Goal: Find contact information: Find contact information

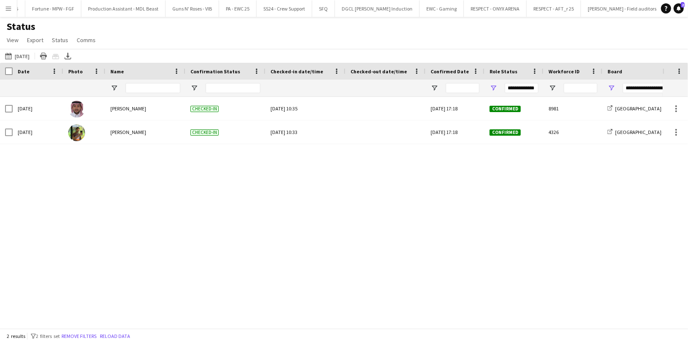
scroll to position [0, 1506]
click at [630, 14] on button "[GEOGRAPHIC_DATA] - [GEOGRAPHIC_DATA] Close" at bounding box center [685, 8] width 110 height 16
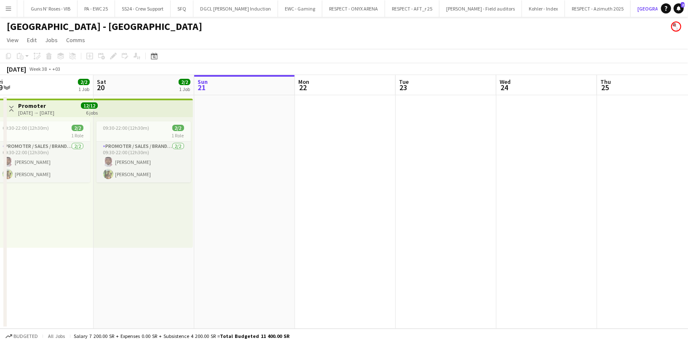
scroll to position [0, 208]
click at [145, 113] on app-top-bar at bounding box center [143, 108] width 99 height 19
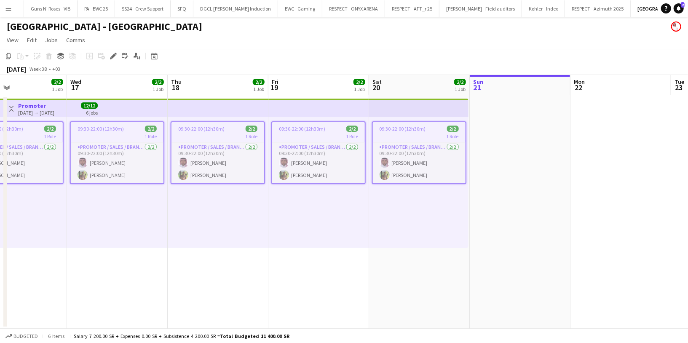
scroll to position [0, 340]
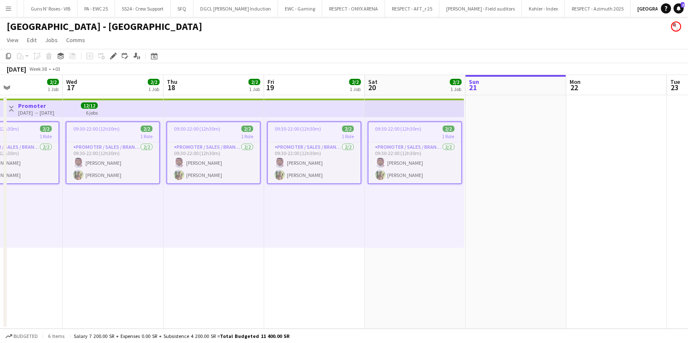
click at [419, 117] on app-top-bar at bounding box center [414, 108] width 99 height 19
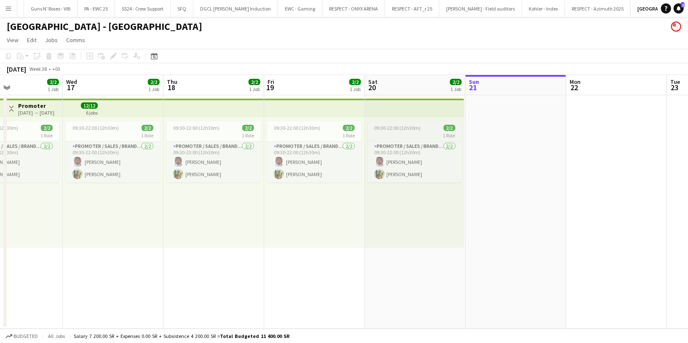
click at [416, 133] on div "1 Role" at bounding box center [415, 135] width 94 height 7
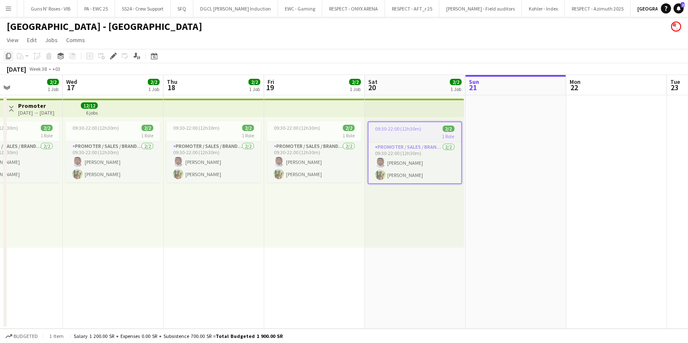
click at [6, 56] on icon "Copy" at bounding box center [8, 56] width 7 height 7
click at [506, 137] on app-date-cell at bounding box center [515, 211] width 101 height 233
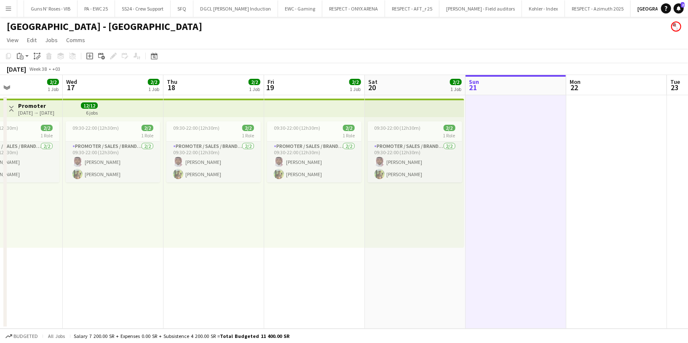
click at [622, 140] on app-date-cell at bounding box center [616, 211] width 101 height 233
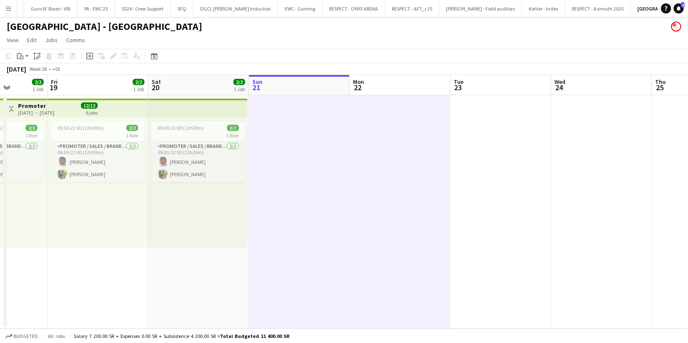
scroll to position [0, 263]
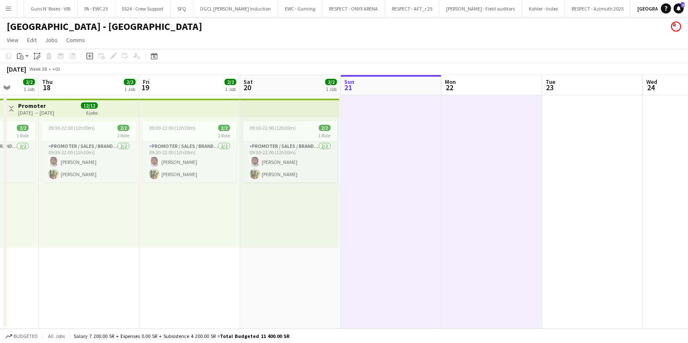
click at [592, 136] on app-date-cell at bounding box center [592, 211] width 101 height 233
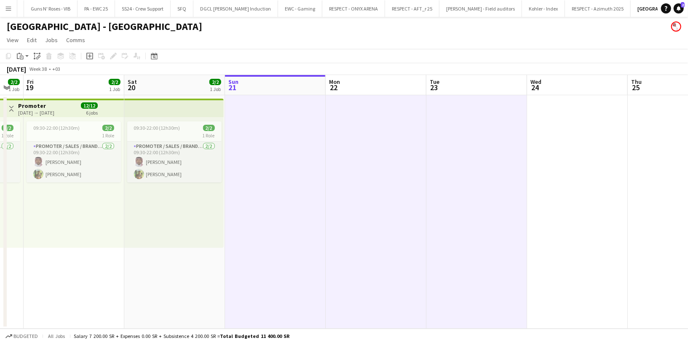
scroll to position [0, 281]
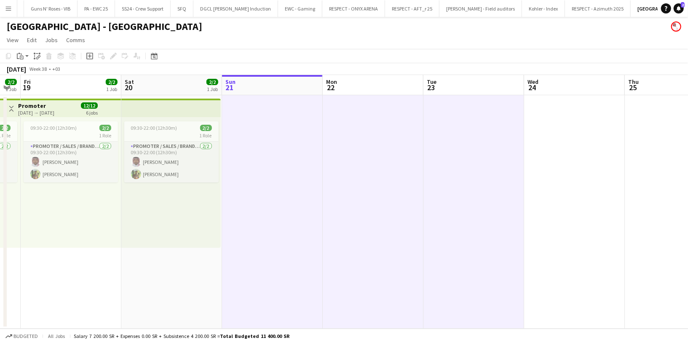
click at [592, 136] on app-date-cell at bounding box center [574, 211] width 101 height 233
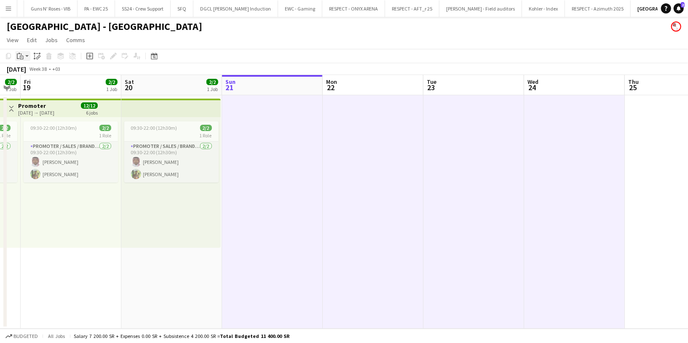
click at [27, 54] on app-action-btn "Paste" at bounding box center [22, 56] width 15 height 10
click at [61, 86] on link "Paste with crew Command Shift V" at bounding box center [55, 87] width 67 height 8
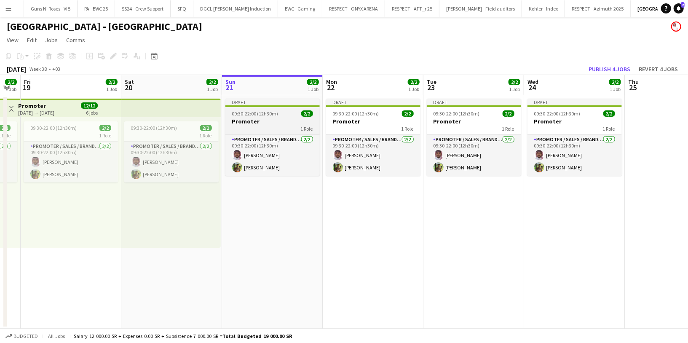
click at [276, 121] on h3 "Promoter" at bounding box center [272, 121] width 94 height 8
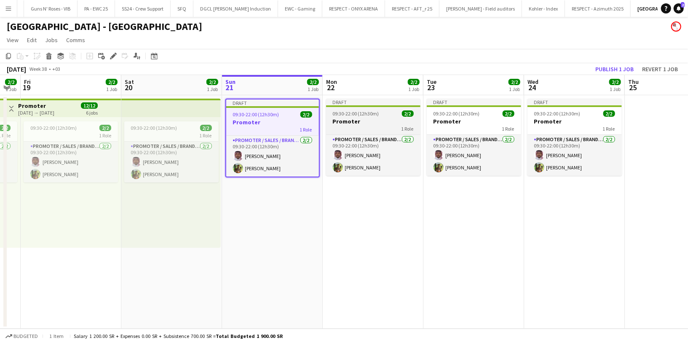
click at [378, 120] on h3 "Promoter" at bounding box center [373, 121] width 94 height 8
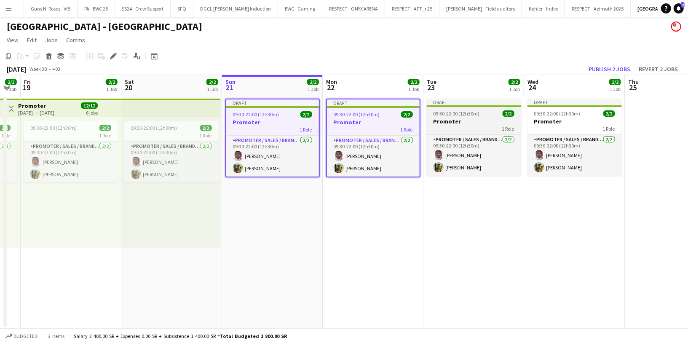
click at [453, 125] on div "1 Role" at bounding box center [474, 128] width 94 height 7
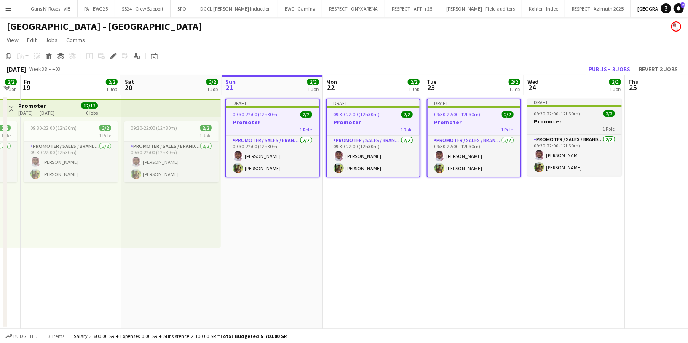
click at [561, 125] on h3 "Promoter" at bounding box center [574, 121] width 94 height 8
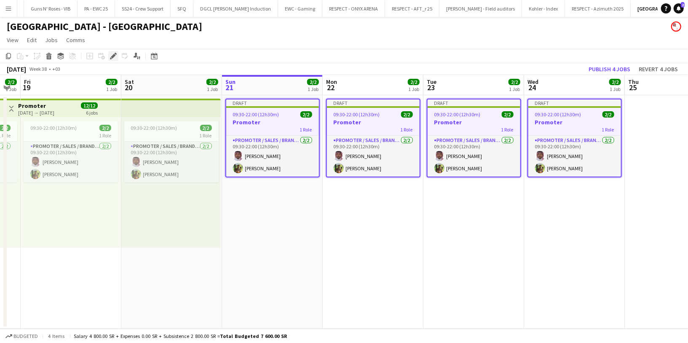
click at [115, 56] on icon "Edit" at bounding box center [113, 56] width 7 height 7
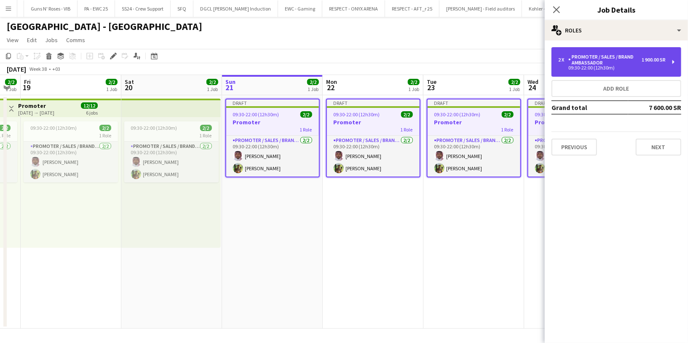
click at [624, 70] on div "2 x Promoter / Sales / Brand Ambassador 1 900.00 SR 09:30-22:00 (12h30m)" at bounding box center [616, 61] width 130 height 29
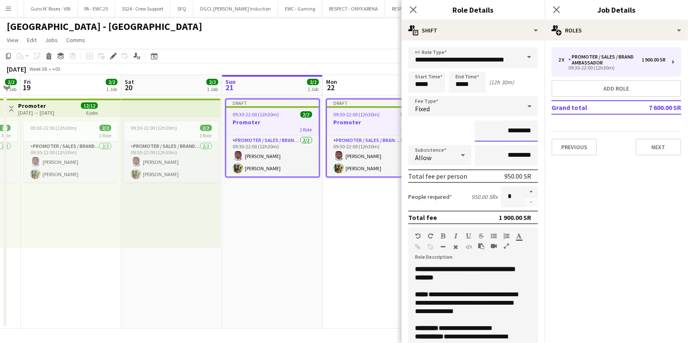
click at [496, 133] on input "*********" at bounding box center [506, 130] width 63 height 21
type input "******"
click at [457, 126] on div "******" at bounding box center [473, 130] width 130 height 21
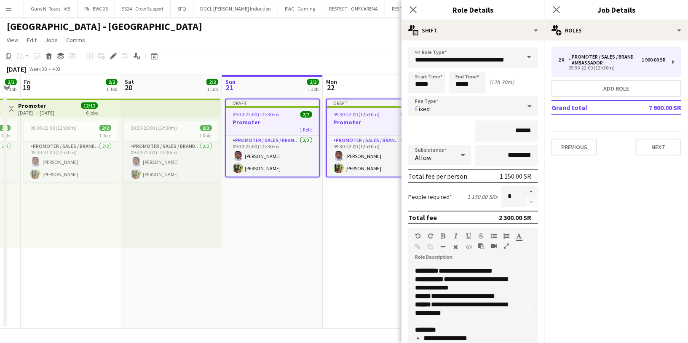
scroll to position [52, 0]
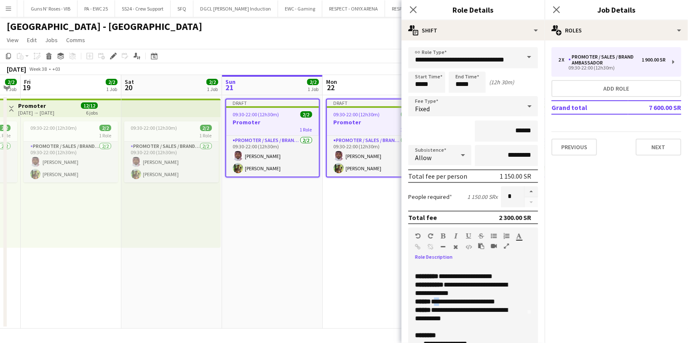
drag, startPoint x: 441, startPoint y: 299, endPoint x: 435, endPoint y: 299, distance: 5.5
click at [435, 299] on p "**********" at bounding box center [466, 301] width 102 height 59
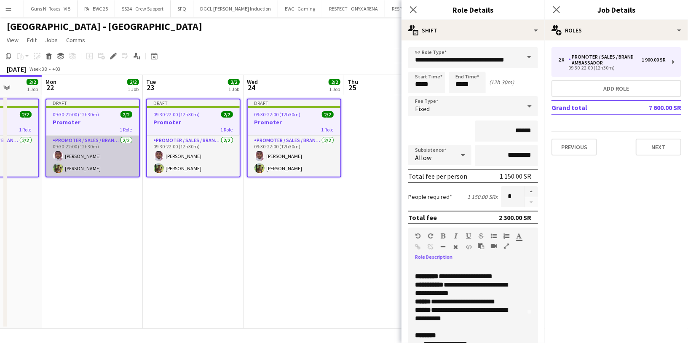
scroll to position [0, 260]
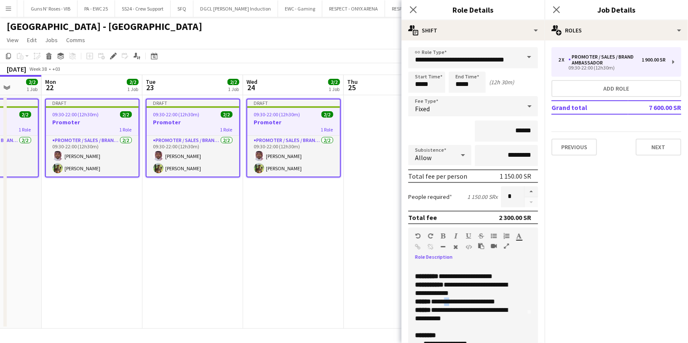
click at [453, 299] on p "**********" at bounding box center [466, 301] width 102 height 59
drag, startPoint x: 508, startPoint y: 301, endPoint x: 486, endPoint y: 299, distance: 22.0
click at [486, 299] on p "**********" at bounding box center [466, 301] width 102 height 59
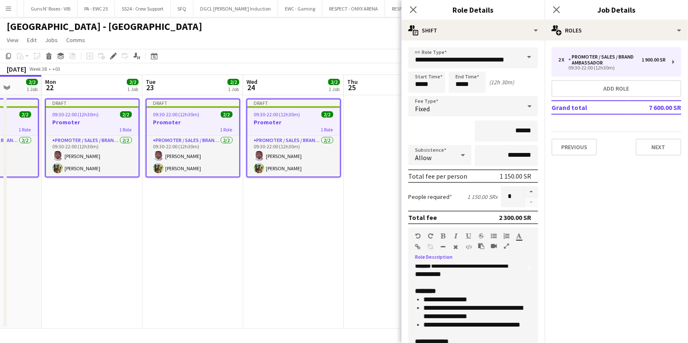
scroll to position [97, 0]
click at [423, 297] on span "**********" at bounding box center [445, 298] width 44 height 6
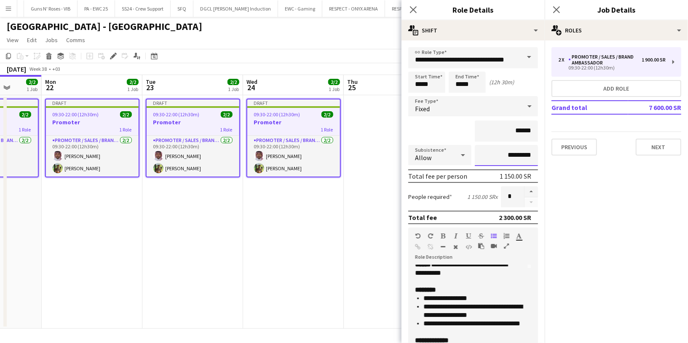
click at [493, 155] on input "*********" at bounding box center [506, 155] width 63 height 21
type input "*******"
click at [435, 127] on div "******" at bounding box center [473, 130] width 130 height 21
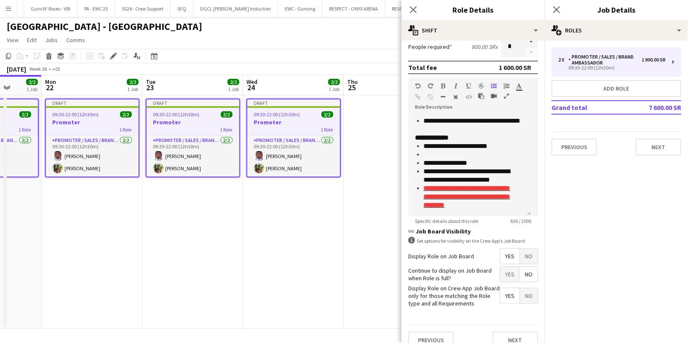
scroll to position [159, 0]
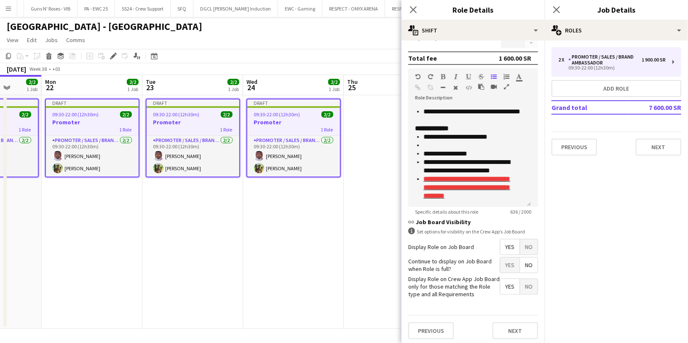
click at [523, 246] on span "No" at bounding box center [529, 246] width 18 height 15
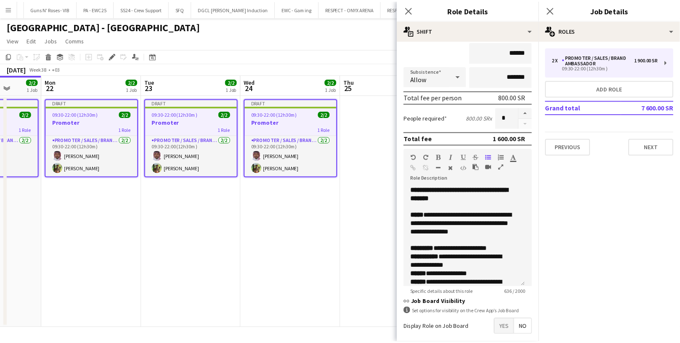
scroll to position [117, 0]
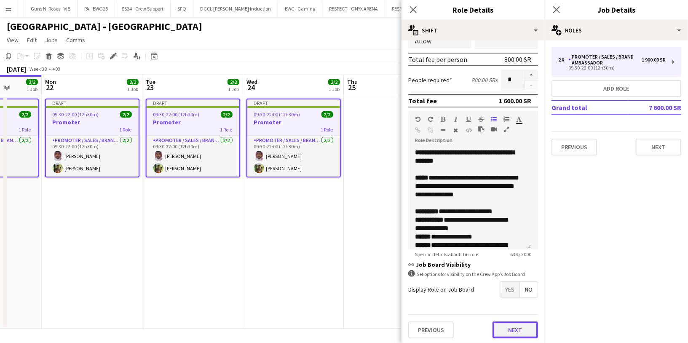
click at [506, 328] on button "Next" at bounding box center [514, 329] width 45 height 17
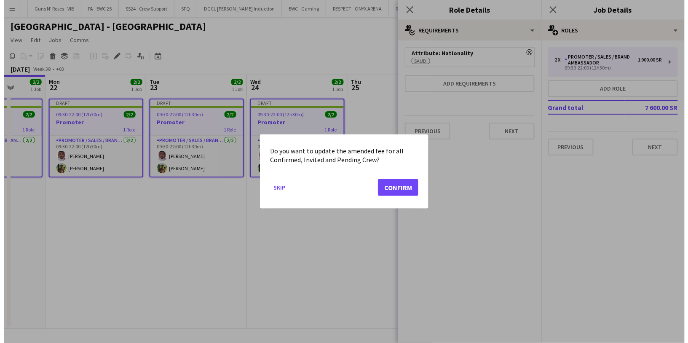
scroll to position [0, 0]
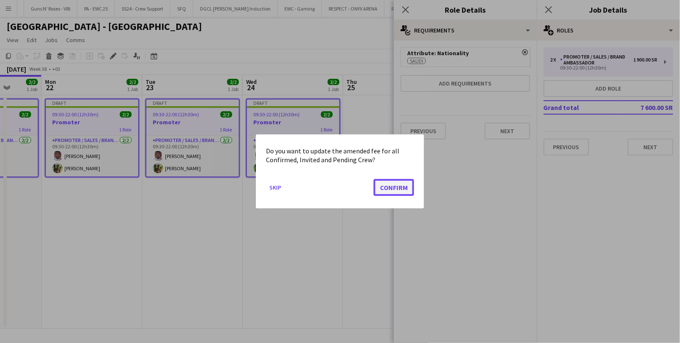
click at [386, 188] on button "Confirm" at bounding box center [394, 187] width 40 height 17
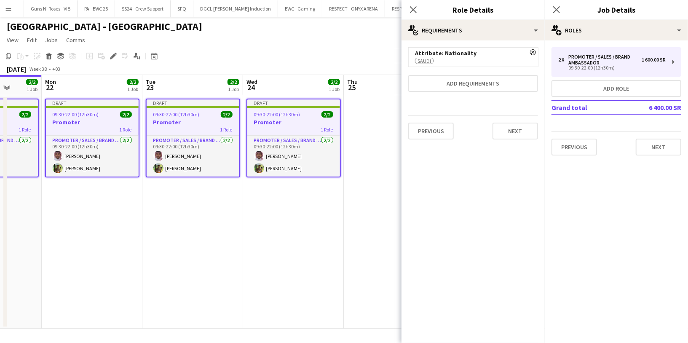
click at [516, 139] on div "Previous Next" at bounding box center [473, 130] width 130 height 31
click at [516, 133] on button "Next" at bounding box center [514, 131] width 45 height 17
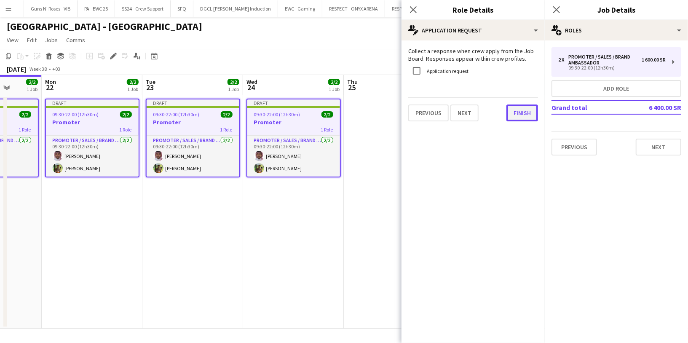
click at [526, 118] on button "Finish" at bounding box center [522, 112] width 32 height 17
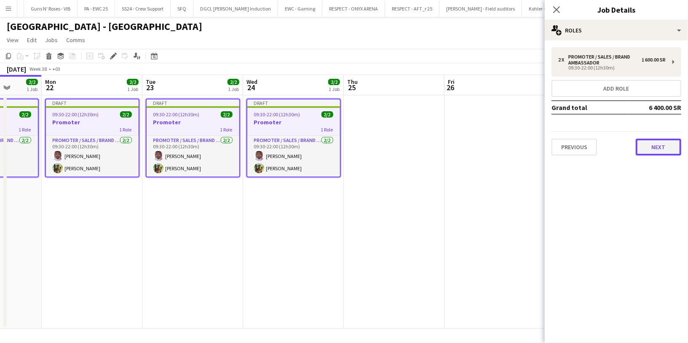
click at [667, 151] on button "Next" at bounding box center [657, 147] width 45 height 17
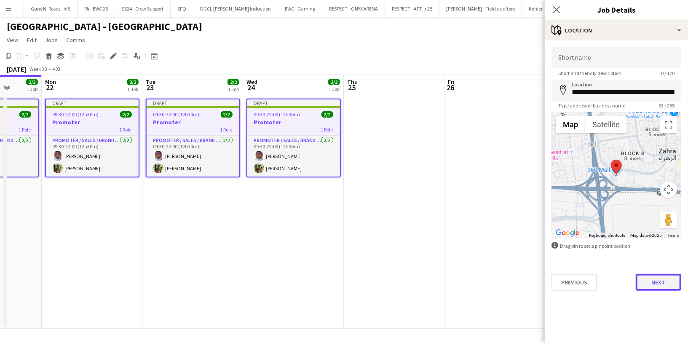
click at [659, 288] on button "Next" at bounding box center [657, 282] width 45 height 17
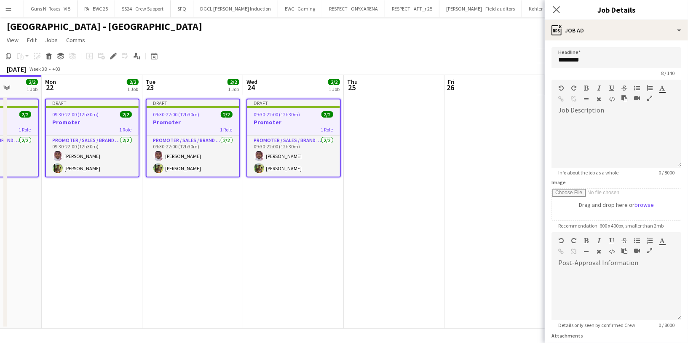
scroll to position [72, 0]
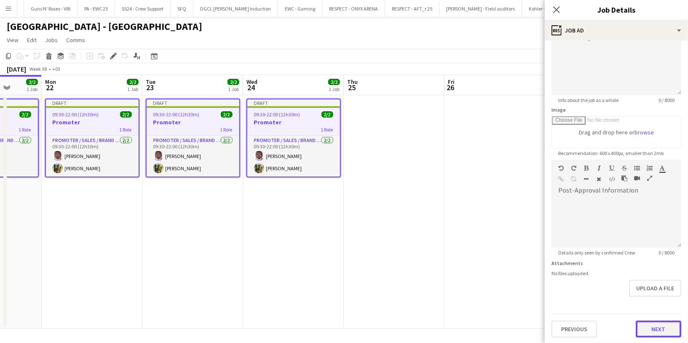
click at [651, 326] on button "Next" at bounding box center [657, 328] width 45 height 17
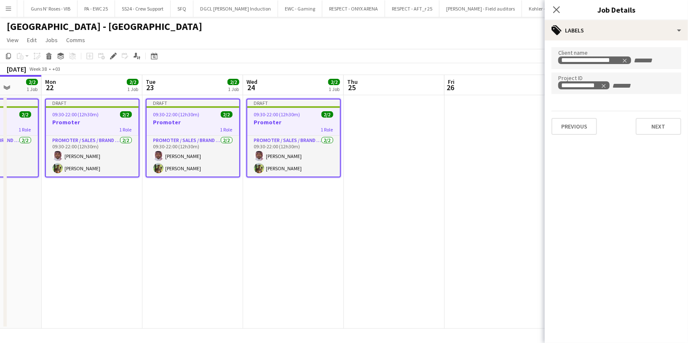
click at [638, 141] on mat-expansion-panel "**********" at bounding box center [615, 191] width 143 height 302
click at [650, 134] on button "Next" at bounding box center [657, 126] width 45 height 17
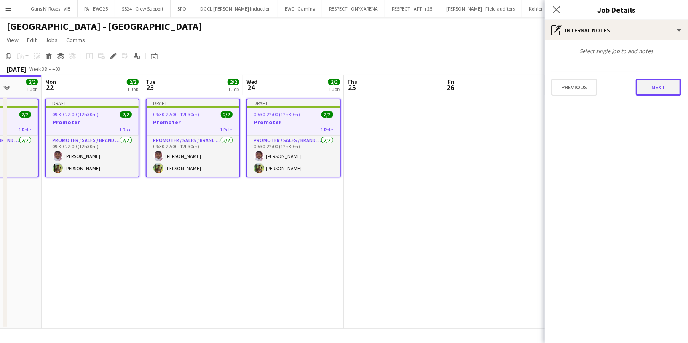
click at [658, 88] on button "Next" at bounding box center [657, 87] width 45 height 17
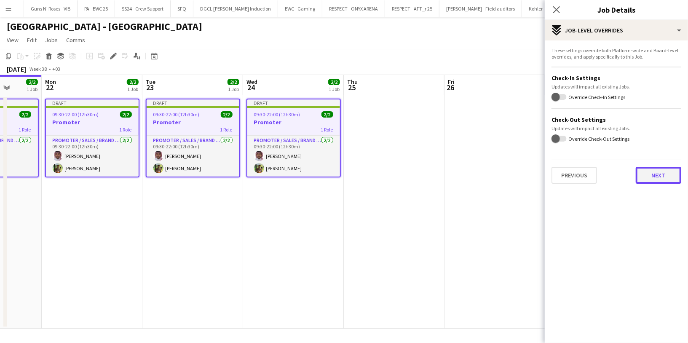
click at [648, 176] on button "Next" at bounding box center [657, 175] width 45 height 17
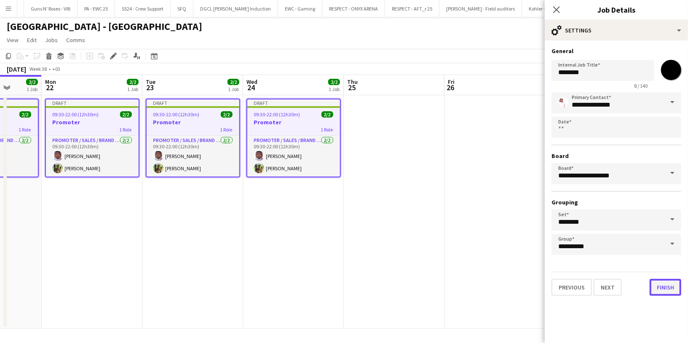
click at [668, 291] on button "Finish" at bounding box center [665, 287] width 32 height 17
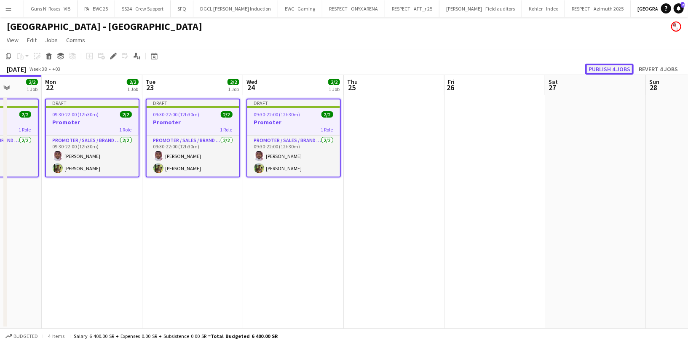
click at [609, 67] on button "Publish 4 jobs" at bounding box center [609, 69] width 48 height 11
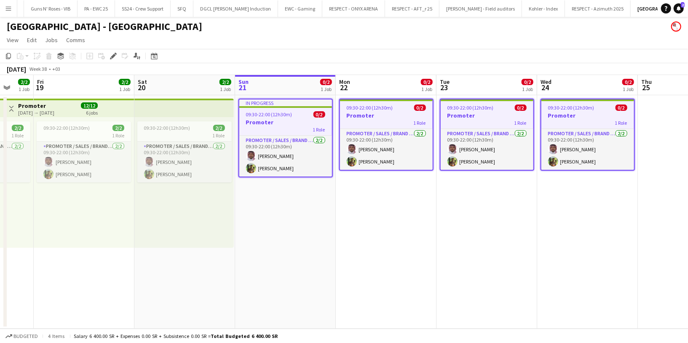
scroll to position [0, 261]
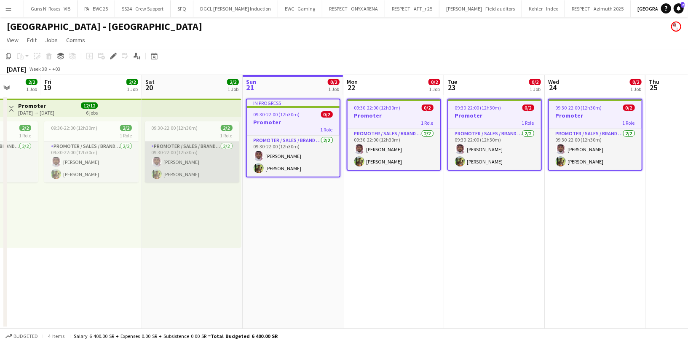
click at [179, 142] on app-card-role "Promoter / Sales / Brand Ambassador [DATE] 09:30-22:00 (12h30m) Jassar [PERSON_…" at bounding box center [192, 161] width 94 height 41
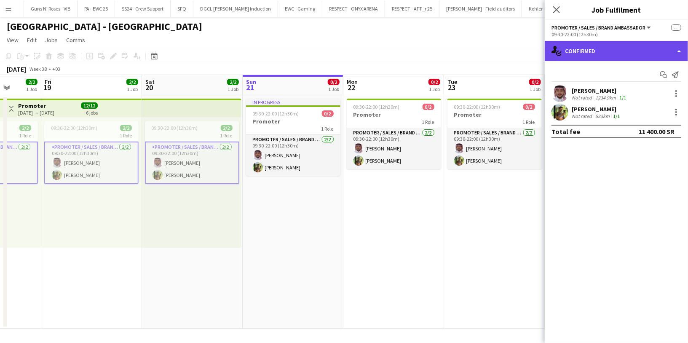
click at [601, 51] on div "single-neutral-actions-check-2 Confirmed" at bounding box center [615, 51] width 143 height 20
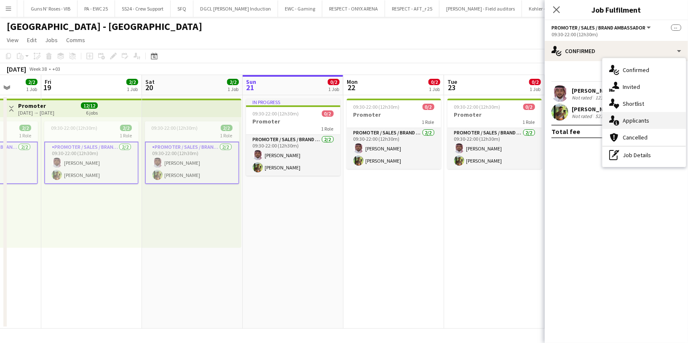
click at [650, 121] on div "single-neutral-actions-information Applicants" at bounding box center [643, 120] width 83 height 17
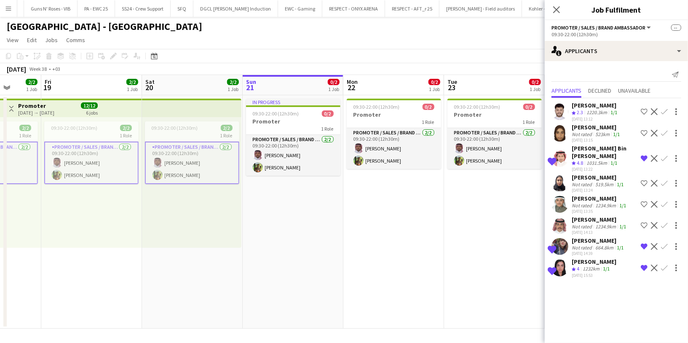
click at [8, 8] on app-icon "Menu" at bounding box center [8, 8] width 7 height 7
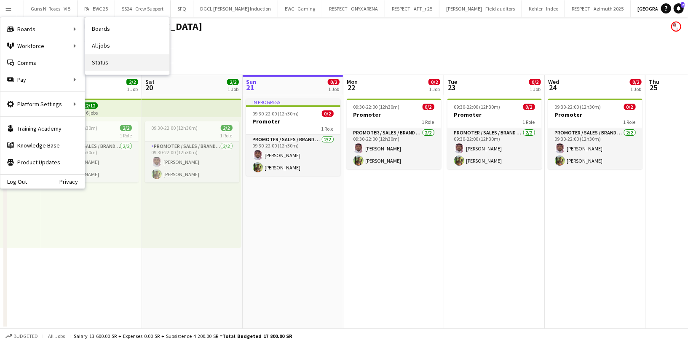
click at [114, 61] on link "Status" at bounding box center [127, 62] width 84 height 17
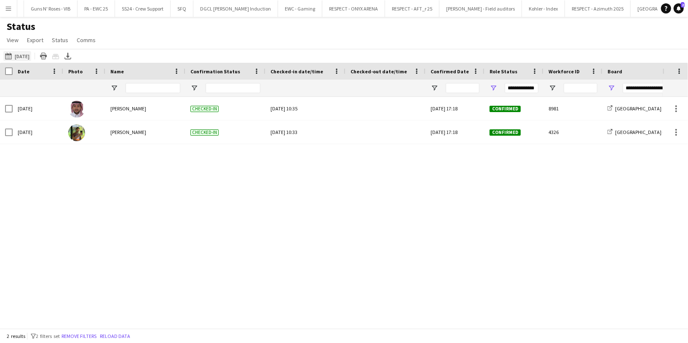
click at [30, 57] on button "[DATE] [DATE]" at bounding box center [17, 56] width 28 height 10
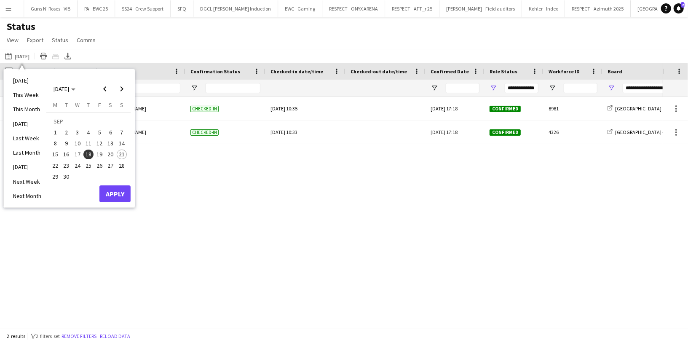
click at [101, 155] on span "19" at bounding box center [99, 154] width 10 height 10
click at [115, 191] on button "Apply" at bounding box center [114, 193] width 31 height 17
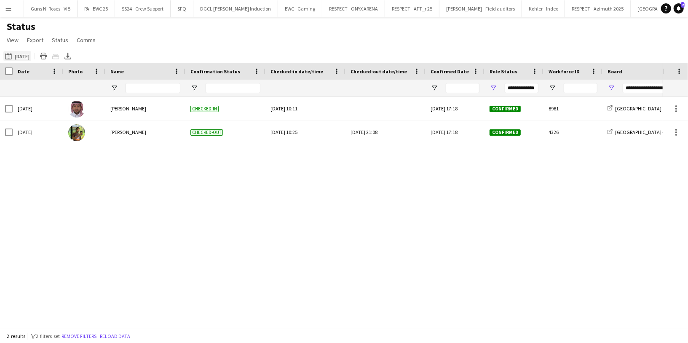
click at [20, 55] on button "[DATE] [DATE]" at bounding box center [17, 56] width 28 height 10
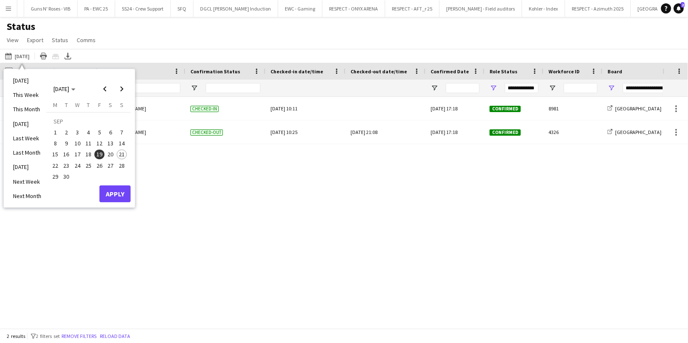
click at [114, 154] on span "20" at bounding box center [111, 154] width 10 height 10
click at [120, 197] on button "Apply" at bounding box center [114, 193] width 31 height 17
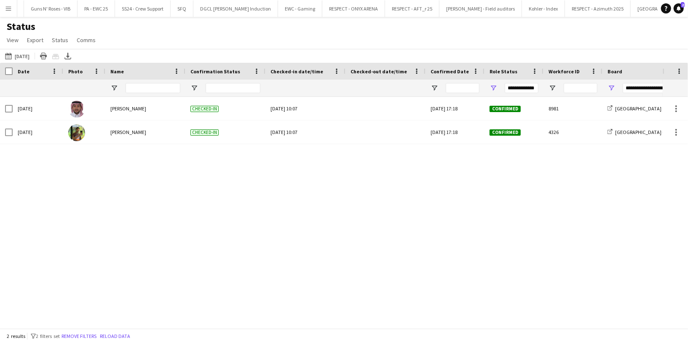
click at [12, 7] on button "Menu" at bounding box center [8, 8] width 17 height 17
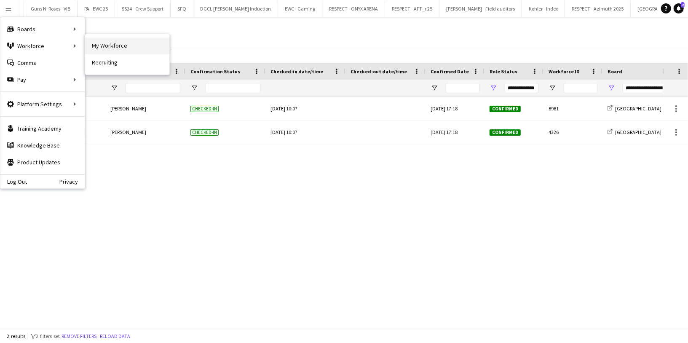
click at [99, 51] on link "My Workforce" at bounding box center [127, 45] width 84 height 17
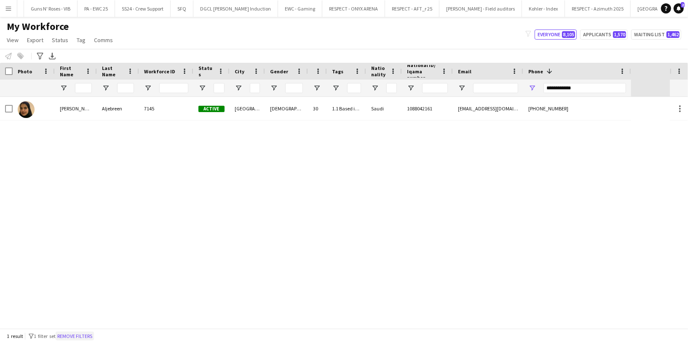
click at [83, 336] on button "Remove filters" at bounding box center [75, 335] width 38 height 9
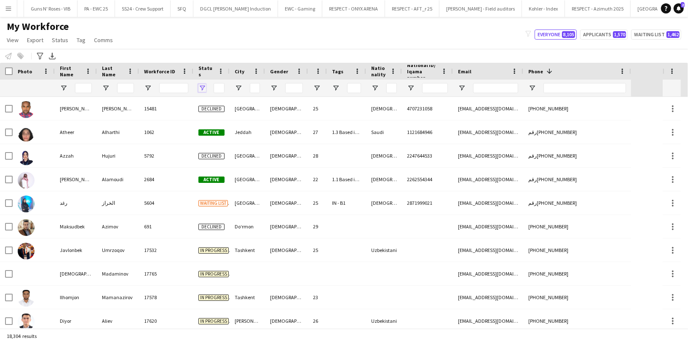
click at [202, 86] on span "Open Filter Menu" at bounding box center [202, 88] width 8 height 8
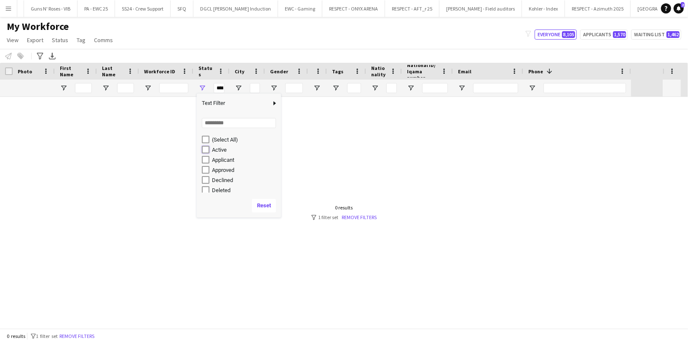
type input "**********"
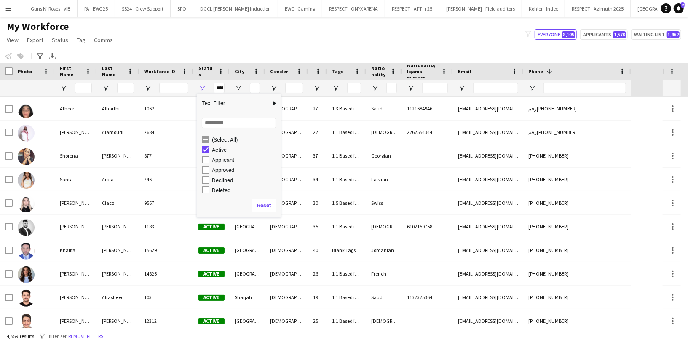
click at [245, 49] on div "Notify workforce Add to tag Select at least one crew to tag him or her. Advance…" at bounding box center [344, 56] width 688 height 14
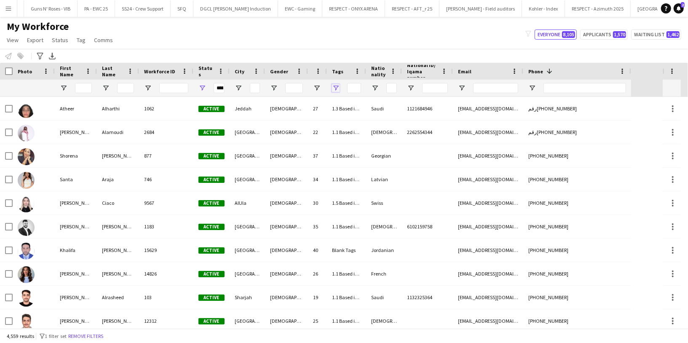
click at [336, 88] on span "Open Filter Menu" at bounding box center [336, 88] width 8 height 8
click at [374, 86] on span "Open Filter Menu" at bounding box center [375, 88] width 8 height 8
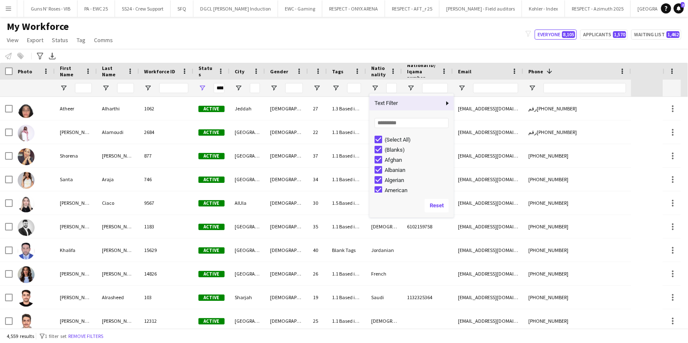
click at [396, 49] on div "Notify workforce Add to tag Select at least one crew to tag him or her. Advance…" at bounding box center [344, 56] width 688 height 14
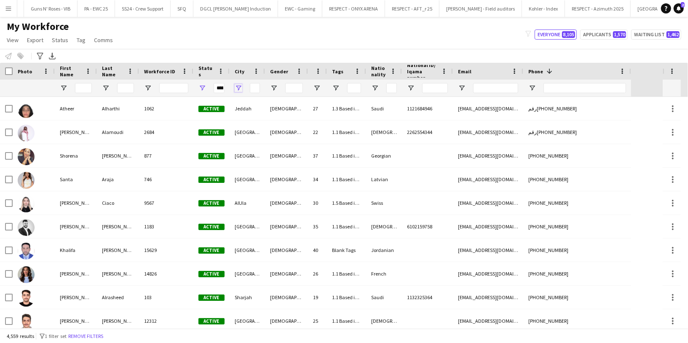
click at [238, 88] on span "Open Filter Menu" at bounding box center [239, 88] width 8 height 8
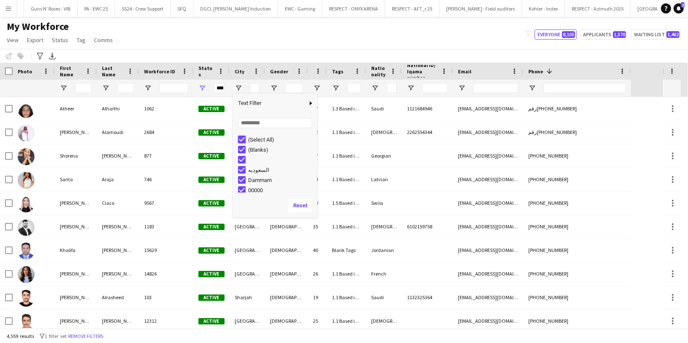
type input "***"
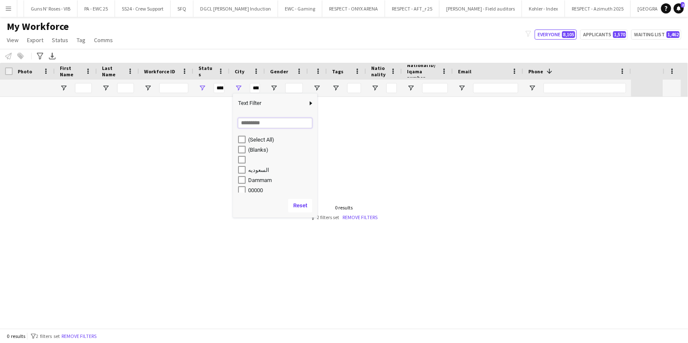
click at [262, 120] on input "Search filter values" at bounding box center [275, 123] width 74 height 10
type input "***"
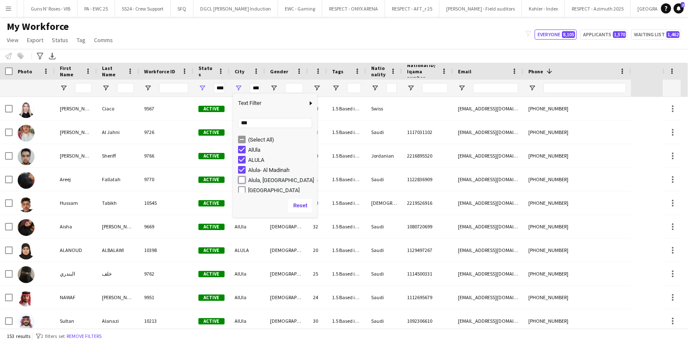
type input "**********"
click at [254, 124] on input "***" at bounding box center [275, 123] width 74 height 10
type input "*"
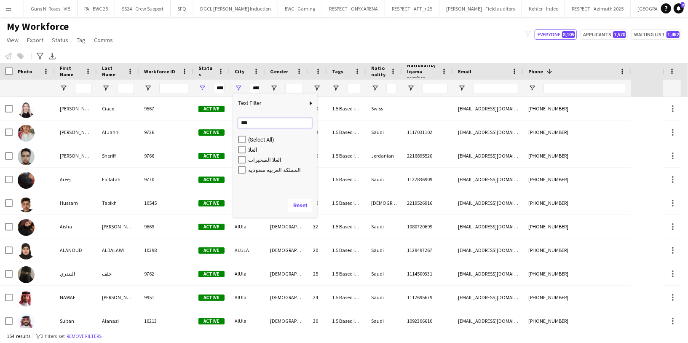
type input "***"
type input "**********"
click at [213, 53] on div "Notify workforce Add to tag Select at least one crew to tag him or her. Advance…" at bounding box center [344, 56] width 688 height 14
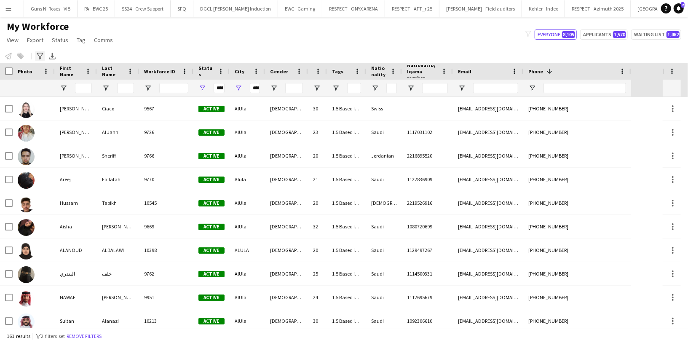
click at [40, 52] on div "Advanced filters" at bounding box center [40, 56] width 10 height 10
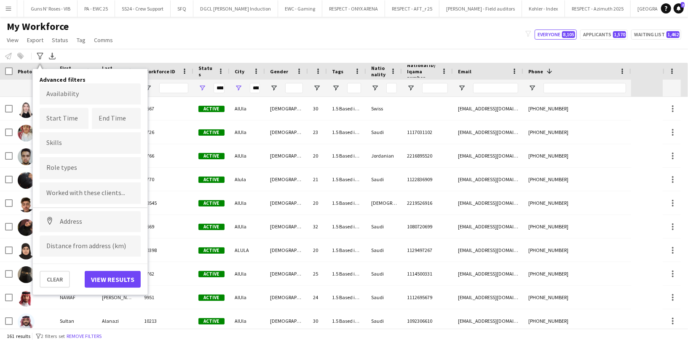
click at [93, 171] on input "Type to search role types..." at bounding box center [90, 168] width 88 height 8
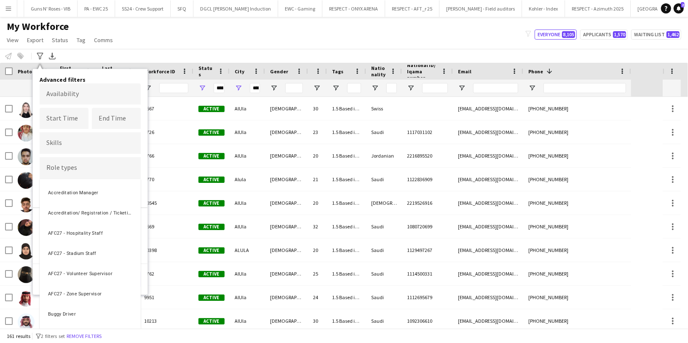
click at [87, 147] on div at bounding box center [344, 171] width 688 height 343
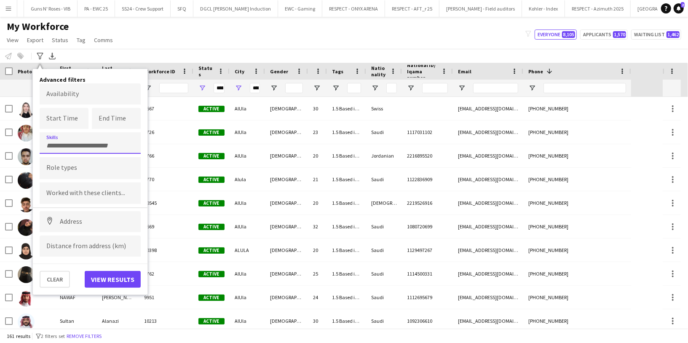
click at [87, 147] on div at bounding box center [90, 142] width 101 height 21
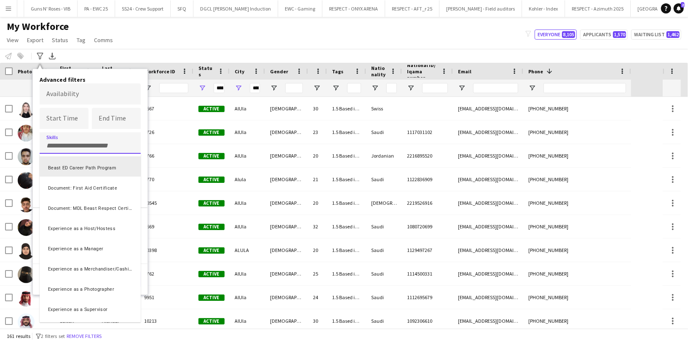
click at [91, 168] on div "Beast ED Career Path Program" at bounding box center [90, 166] width 101 height 20
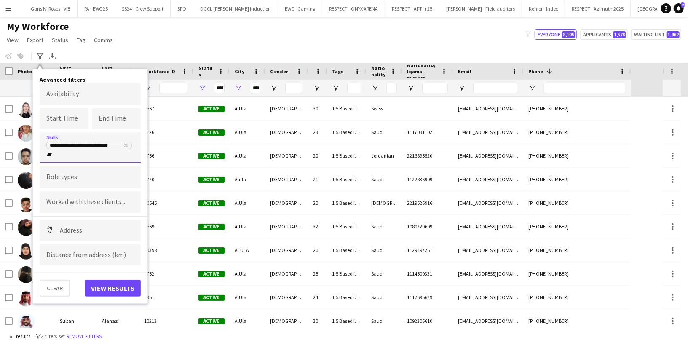
type input "*"
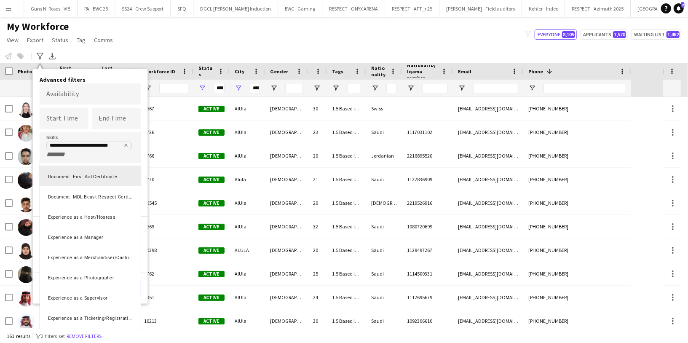
click at [84, 156] on div at bounding box center [344, 171] width 688 height 343
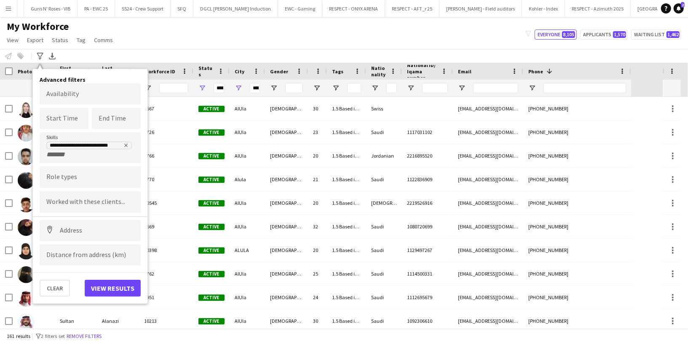
click at [80, 156] on input "+ Skill" at bounding box center [64, 155] width 36 height 8
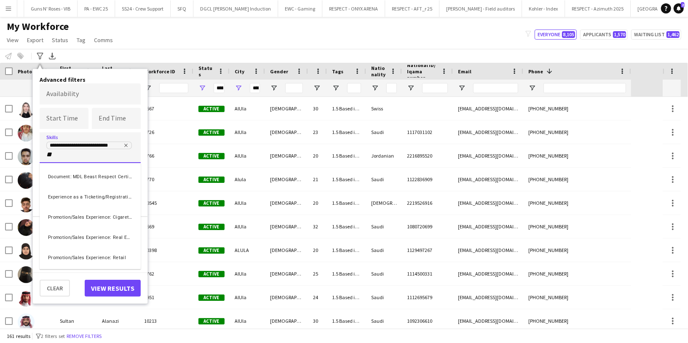
type input "**"
click at [90, 176] on div "Document: MDL Beast Respect Certificate" at bounding box center [90, 175] width 101 height 20
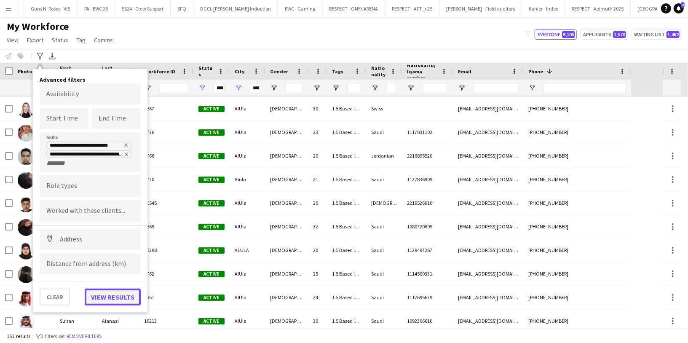
click at [111, 300] on button "View results" at bounding box center [113, 296] width 56 height 17
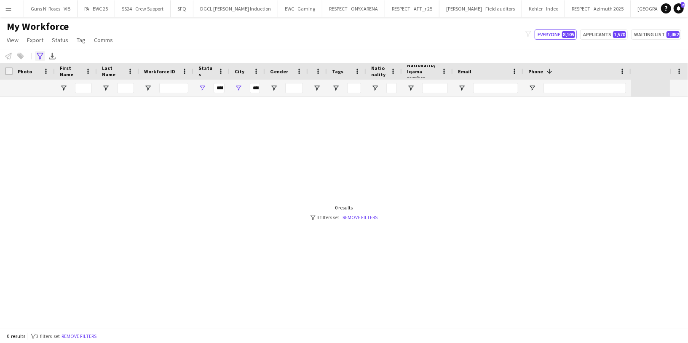
click at [39, 56] on icon "Advanced filters" at bounding box center [40, 56] width 7 height 7
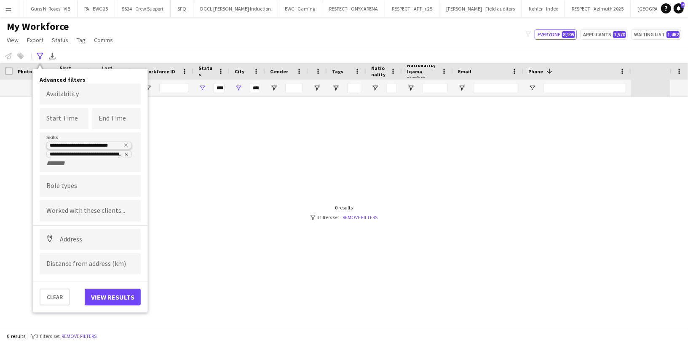
click at [127, 146] on icon "Remove tag" at bounding box center [125, 145] width 5 height 5
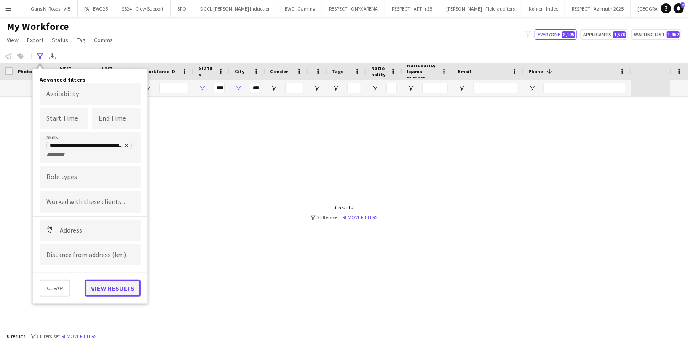
click at [120, 286] on button "View results" at bounding box center [113, 288] width 56 height 17
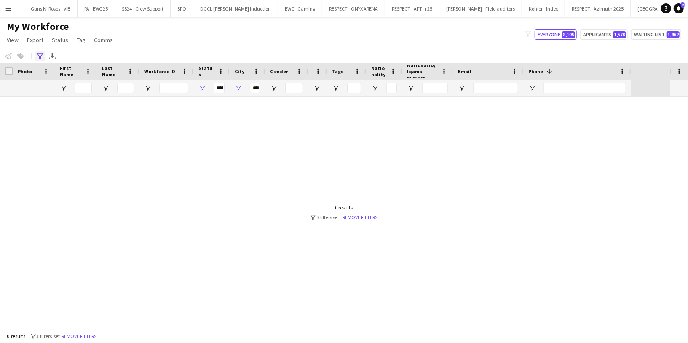
click at [42, 59] on icon "Advanced filters" at bounding box center [40, 56] width 7 height 7
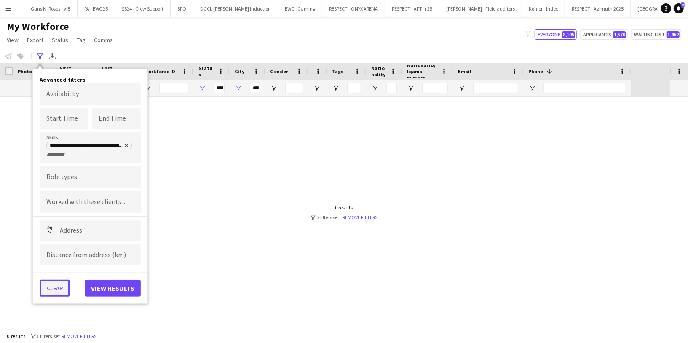
click at [57, 286] on button "Clear" at bounding box center [55, 288] width 30 height 17
type input "**********"
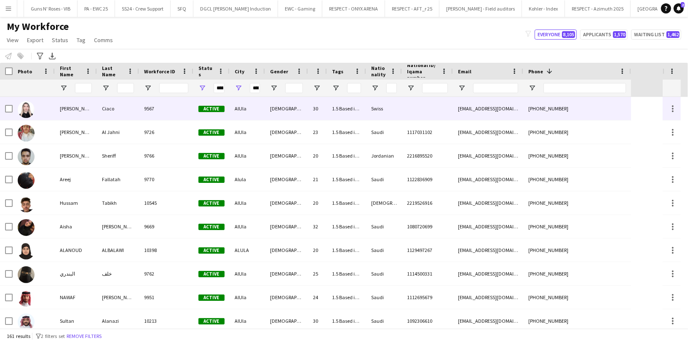
click at [110, 114] on div "Ciaco" at bounding box center [118, 108] width 42 height 23
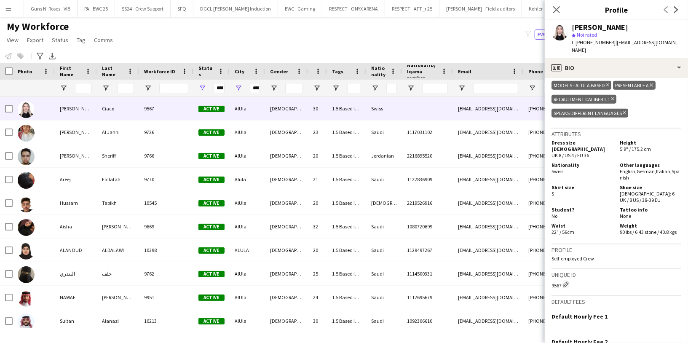
scroll to position [541, 0]
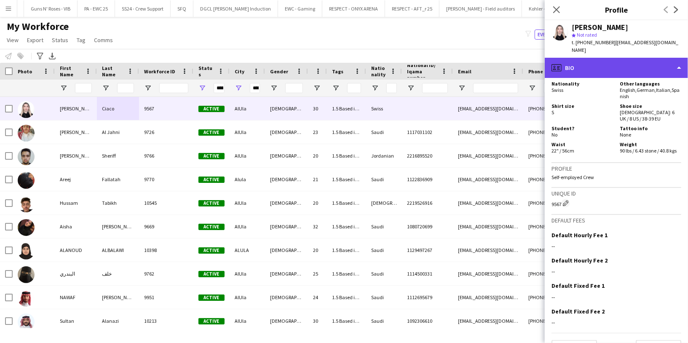
click at [592, 60] on div "profile Bio" at bounding box center [615, 68] width 143 height 20
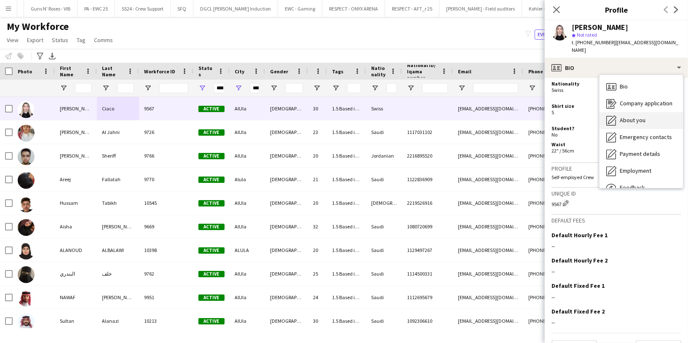
click at [648, 117] on div "About you About you" at bounding box center [640, 120] width 83 height 17
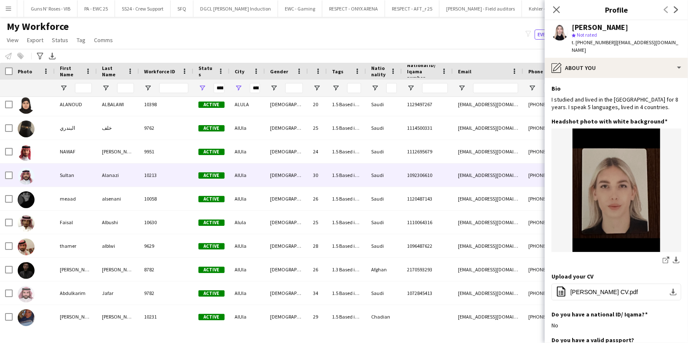
scroll to position [152, 0]
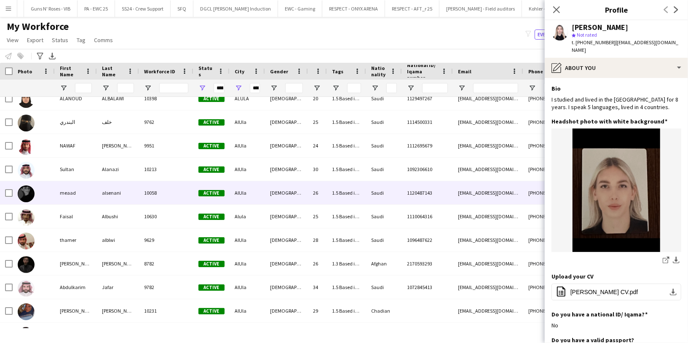
click at [105, 200] on div "alsenani" at bounding box center [118, 192] width 42 height 23
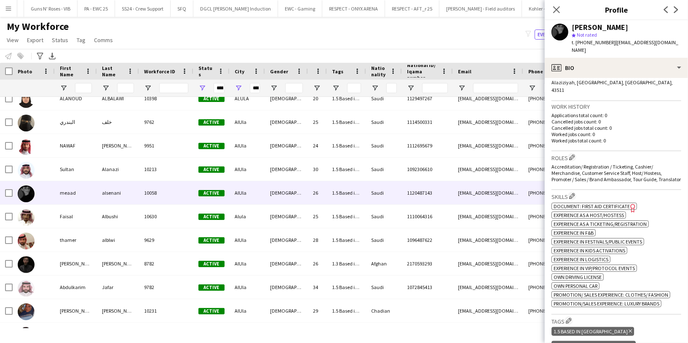
scroll to position [0, 0]
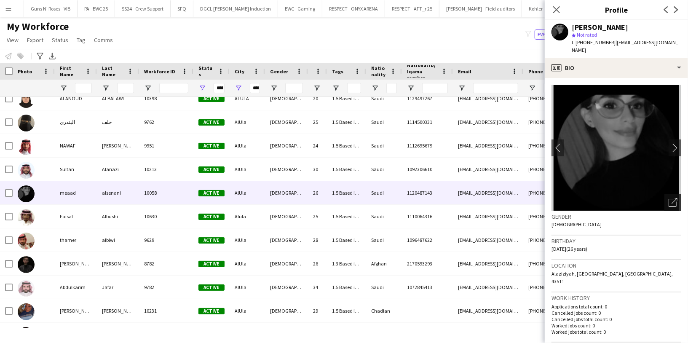
click at [668, 198] on icon "Open photos pop-in" at bounding box center [672, 202] width 9 height 9
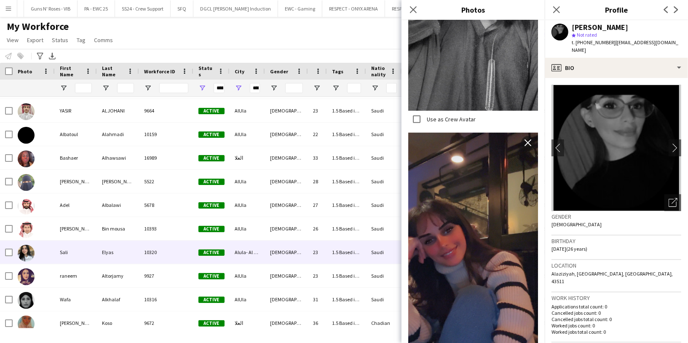
click at [90, 249] on div "Sali" at bounding box center [76, 251] width 42 height 23
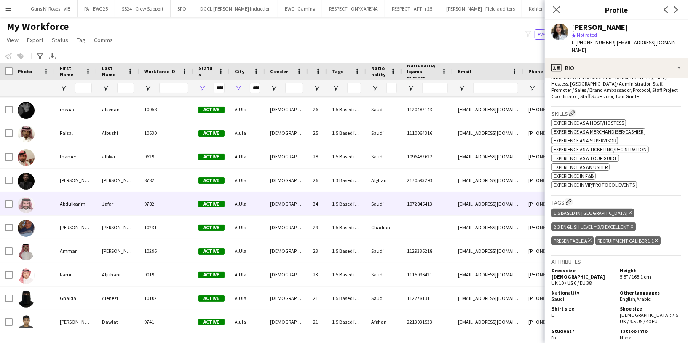
scroll to position [224, 0]
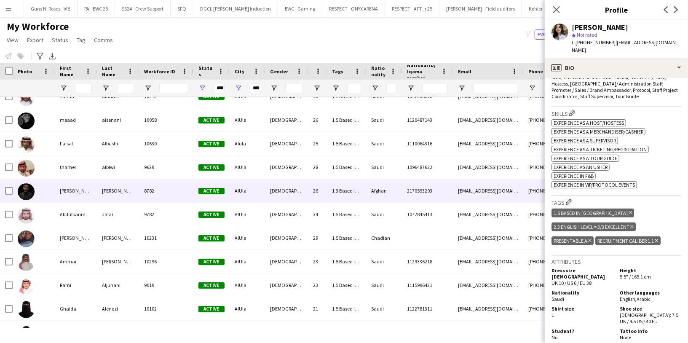
click at [94, 189] on div "[PERSON_NAME]" at bounding box center [76, 190] width 42 height 23
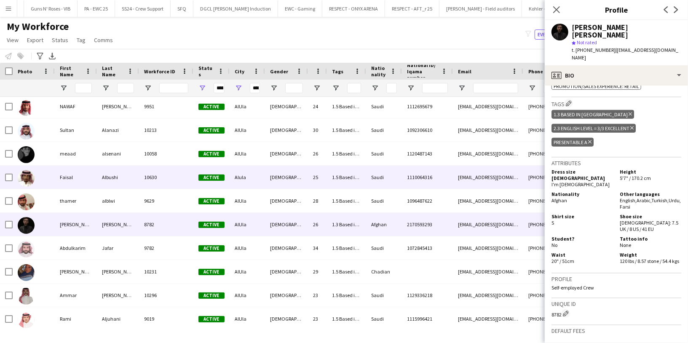
scroll to position [163, 0]
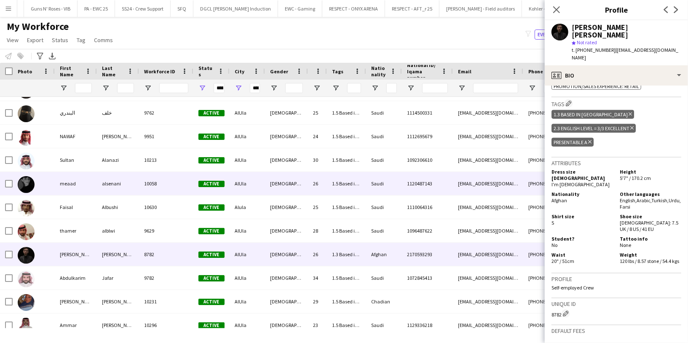
click at [102, 187] on div "alsenani" at bounding box center [118, 183] width 42 height 23
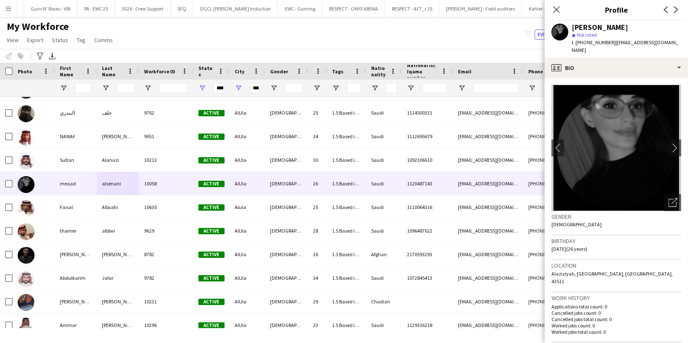
click at [600, 44] on span "t. [PHONE_NUMBER]" at bounding box center [593, 42] width 44 height 6
drag, startPoint x: 576, startPoint y: 42, endPoint x: 609, endPoint y: 44, distance: 33.4
click at [609, 44] on div "t. [PHONE_NUMBER] | [EMAIL_ADDRESS][DOMAIN_NAME]" at bounding box center [625, 46] width 109 height 15
copy span "[PHONE_NUMBER]"
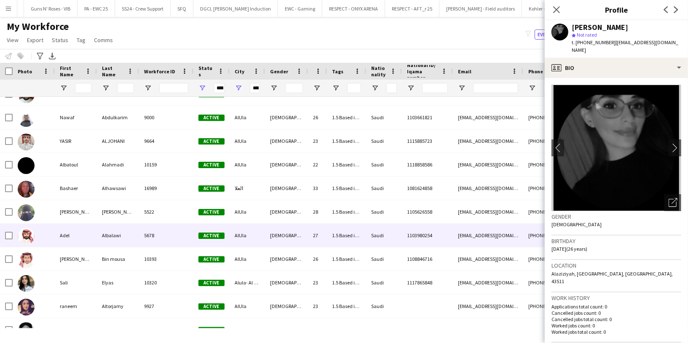
scroll to position [671, 0]
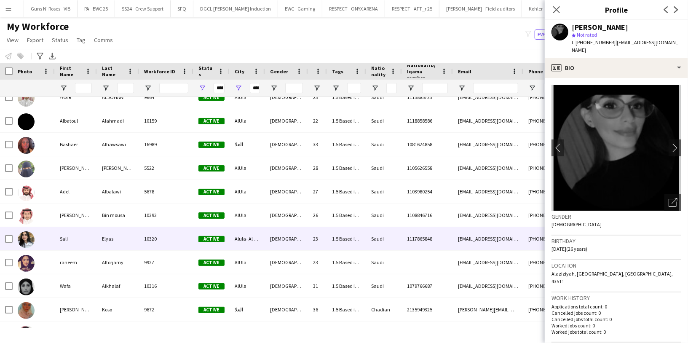
click at [162, 243] on div "10320" at bounding box center [166, 238] width 54 height 23
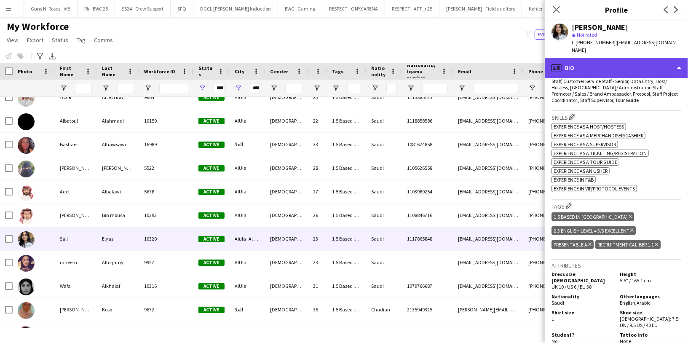
click at [595, 58] on div "profile Bio" at bounding box center [615, 68] width 143 height 20
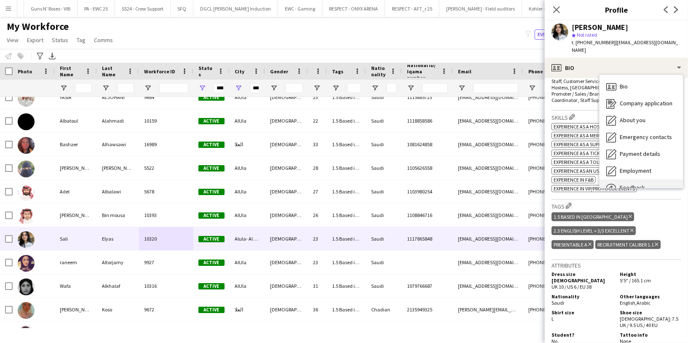
click at [633, 184] on span "Feedback" at bounding box center [631, 188] width 25 height 8
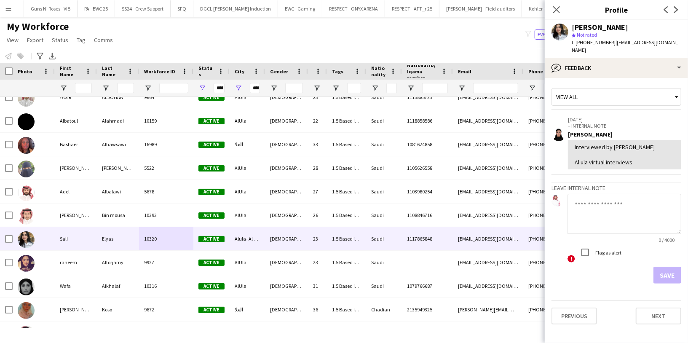
drag, startPoint x: 607, startPoint y: 41, endPoint x: 576, endPoint y: 43, distance: 31.6
click at [576, 43] on span "t. [PHONE_NUMBER]" at bounding box center [593, 42] width 44 height 6
copy span "[PHONE_NUMBER]"
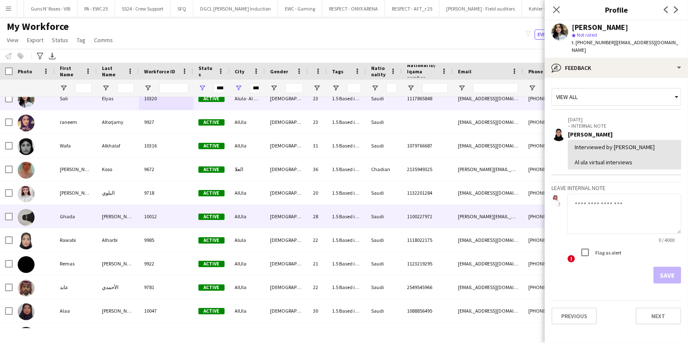
scroll to position [824, 0]
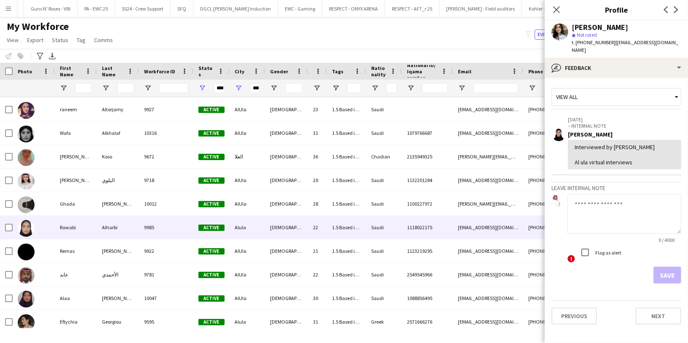
click at [142, 231] on div "9985" at bounding box center [166, 227] width 54 height 23
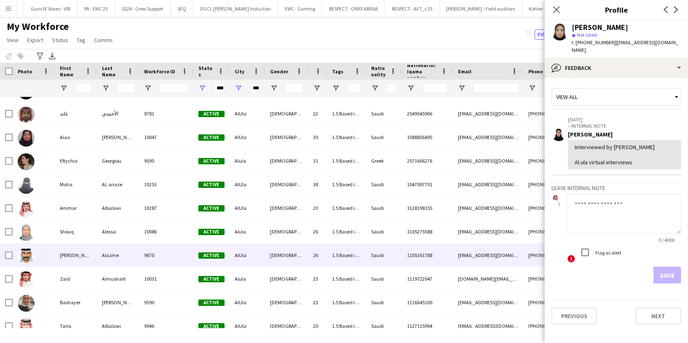
scroll to position [1003, 0]
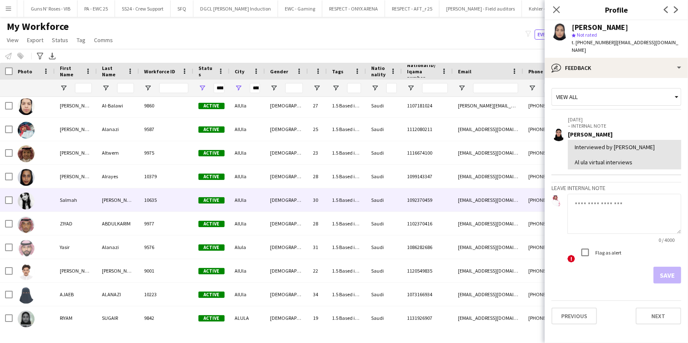
click at [132, 205] on div "[PERSON_NAME]" at bounding box center [118, 199] width 42 height 23
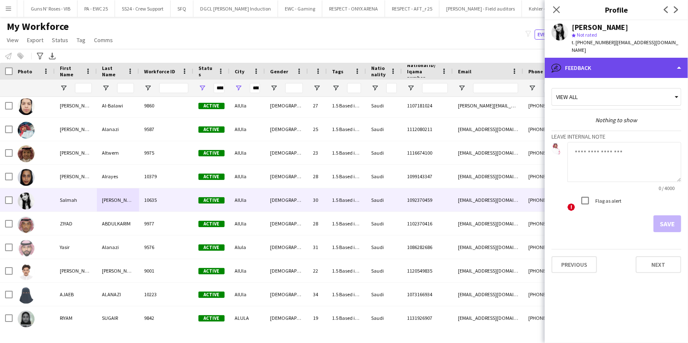
click at [612, 64] on div "bubble-pencil Feedback" at bounding box center [615, 68] width 143 height 20
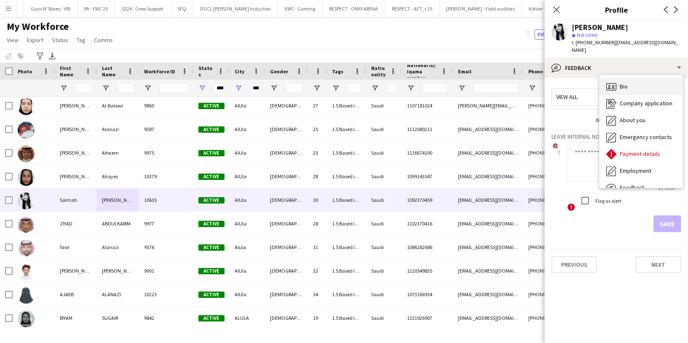
click at [618, 78] on div "Bio Bio" at bounding box center [640, 86] width 83 height 17
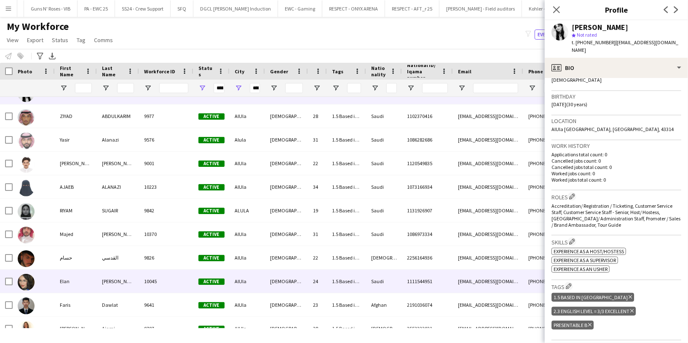
click at [158, 282] on div "10045" at bounding box center [166, 280] width 54 height 23
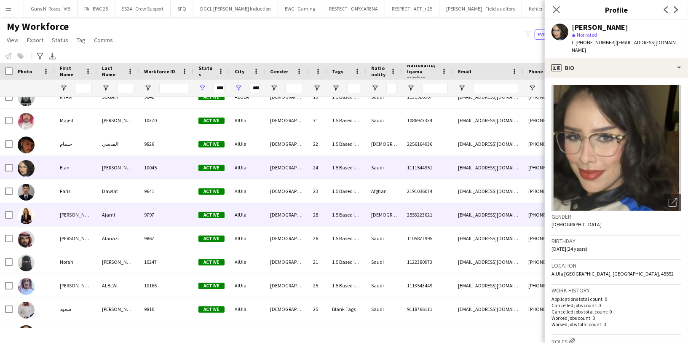
click at [145, 220] on div "9797" at bounding box center [166, 214] width 54 height 23
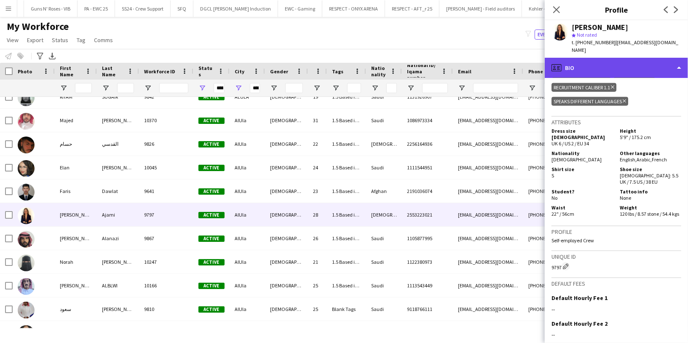
click at [640, 58] on div "profile Bio" at bounding box center [615, 68] width 143 height 20
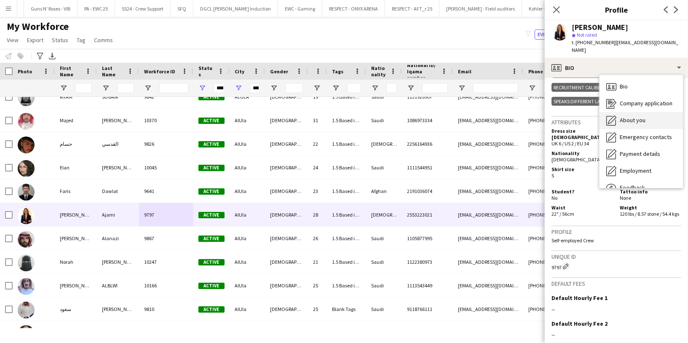
click at [643, 116] on span "About you" at bounding box center [632, 120] width 26 height 8
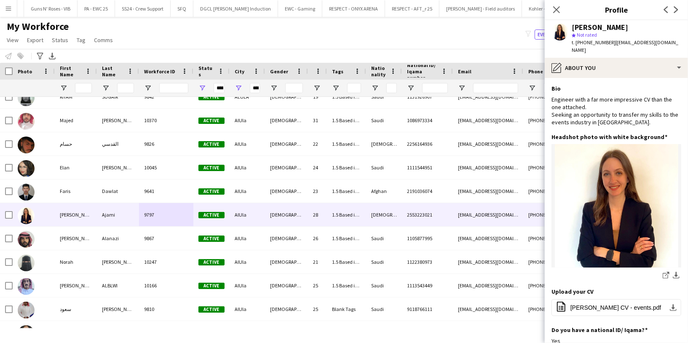
drag, startPoint x: 608, startPoint y: 42, endPoint x: 575, endPoint y: 41, distance: 32.9
click at [575, 41] on span "t. [PHONE_NUMBER]" at bounding box center [593, 42] width 44 height 6
copy span "[PHONE_NUMBER]"
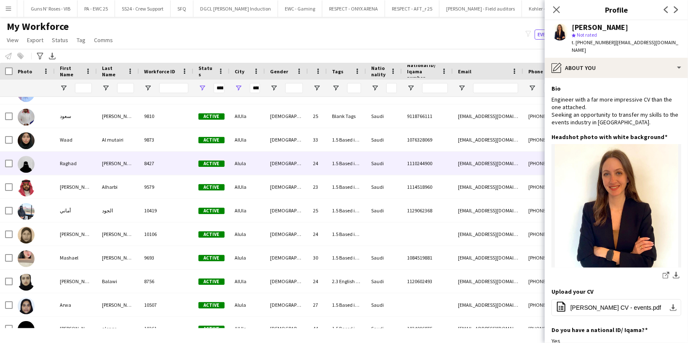
scroll to position [2647, 0]
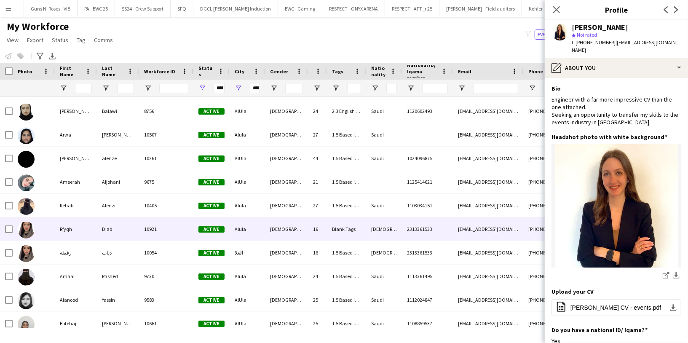
click at [147, 222] on div "10921" at bounding box center [166, 228] width 54 height 23
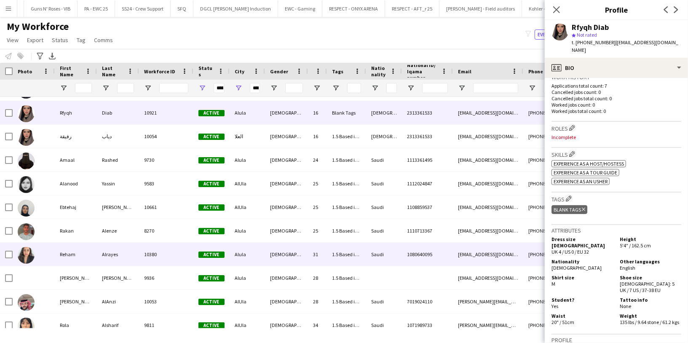
click at [149, 250] on div "10380" at bounding box center [166, 254] width 54 height 23
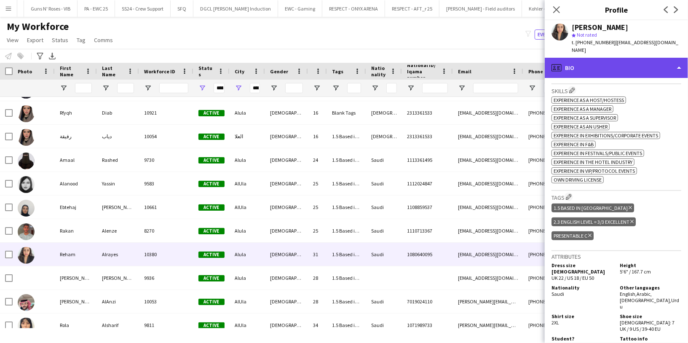
click at [618, 58] on div "profile Bio" at bounding box center [615, 68] width 143 height 20
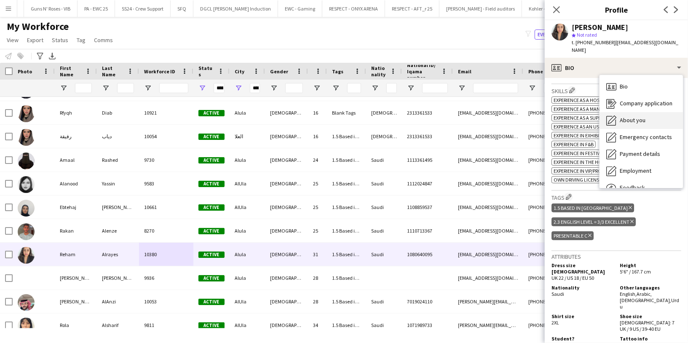
click at [639, 116] on span "About you" at bounding box center [632, 120] width 26 height 8
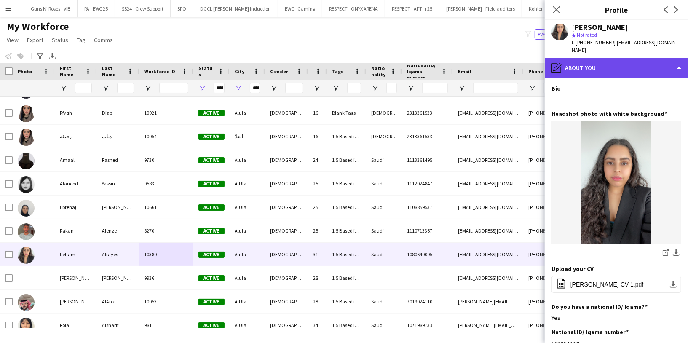
click at [620, 58] on div "pencil4 About you" at bounding box center [615, 68] width 143 height 20
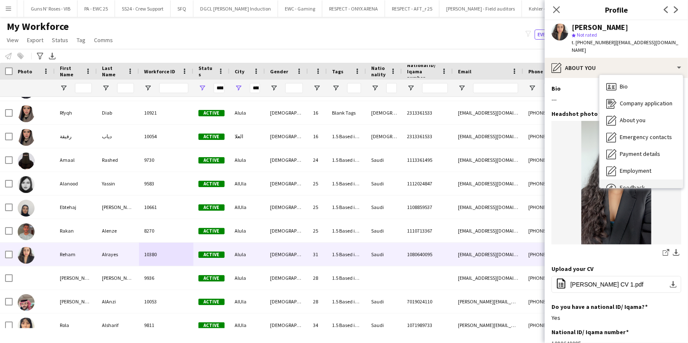
click at [632, 179] on div "Feedback Feedback" at bounding box center [640, 187] width 83 height 17
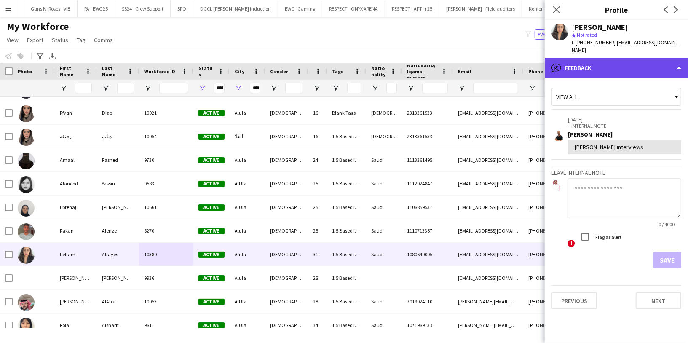
click at [621, 58] on div "bubble-pencil Feedback" at bounding box center [615, 68] width 143 height 20
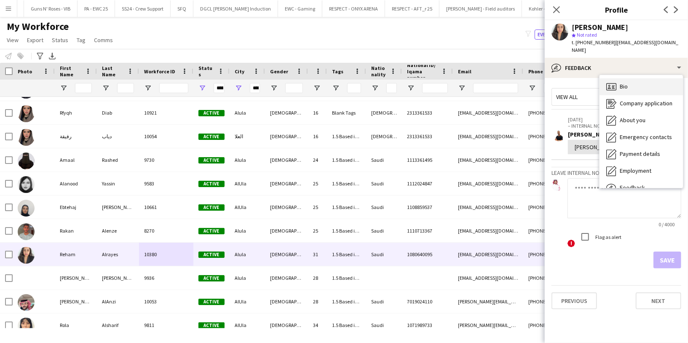
click at [627, 83] on span "Bio" at bounding box center [623, 87] width 8 height 8
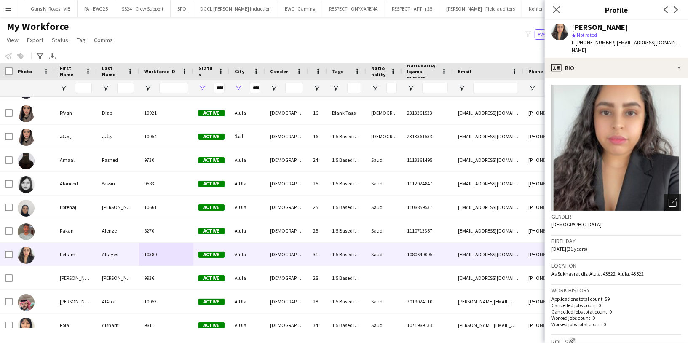
click at [664, 195] on div "Open photos pop-in" at bounding box center [672, 202] width 17 height 17
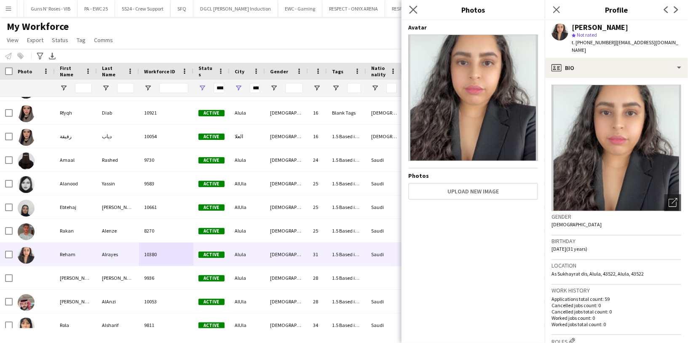
click at [415, 5] on app-icon "Close pop-in" at bounding box center [413, 10] width 12 height 12
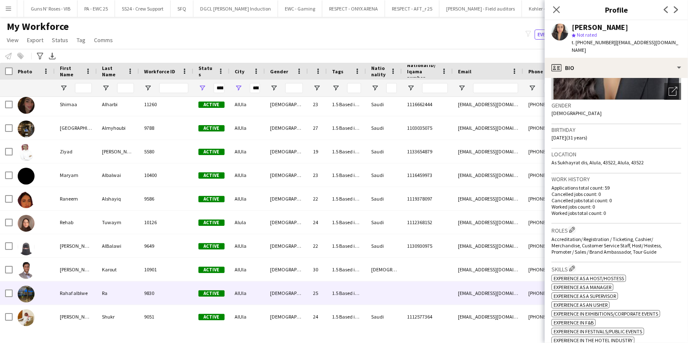
click at [122, 294] on div "Ra" at bounding box center [118, 292] width 42 height 23
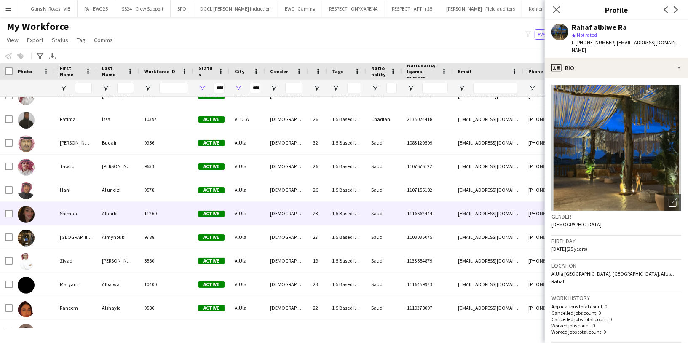
click at [139, 216] on div "11260" at bounding box center [166, 213] width 54 height 23
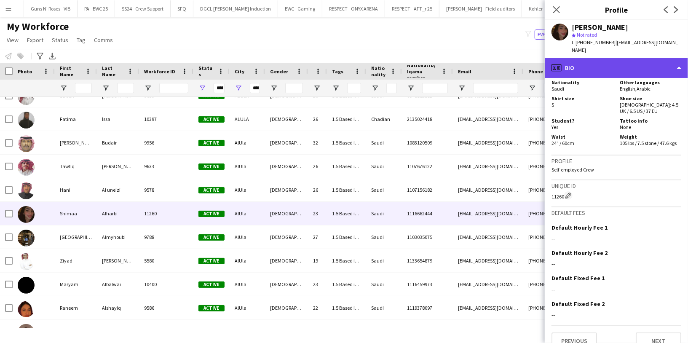
click at [618, 63] on div "profile Bio" at bounding box center [615, 68] width 143 height 20
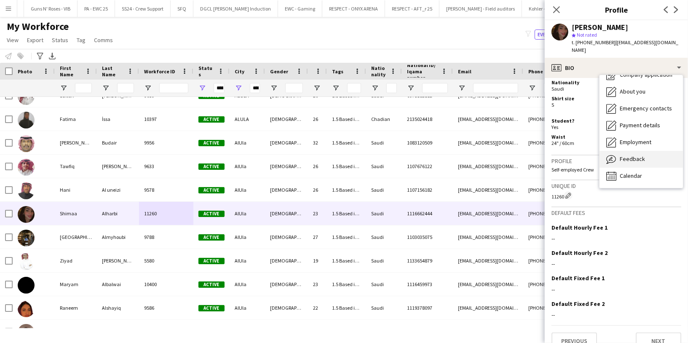
click at [636, 155] on span "Feedback" at bounding box center [631, 159] width 25 height 8
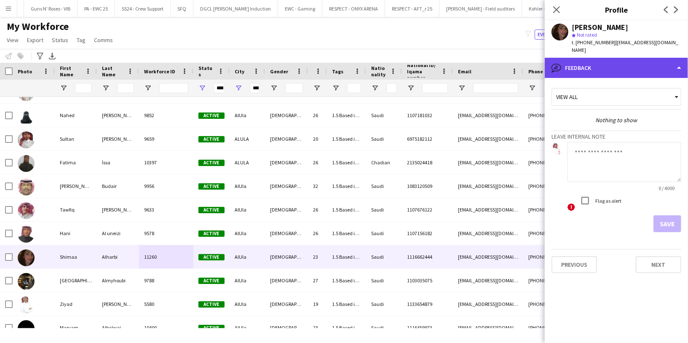
click at [628, 61] on div "bubble-pencil Feedback" at bounding box center [615, 68] width 143 height 20
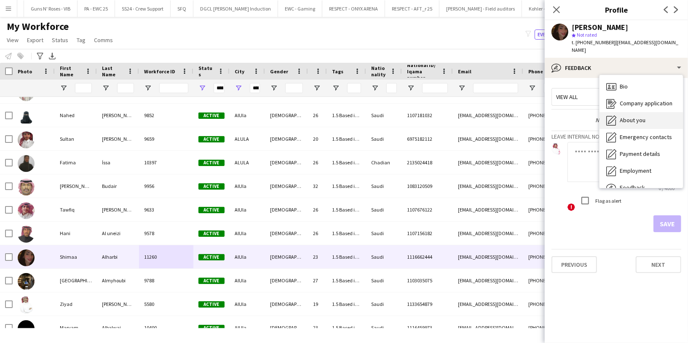
click at [633, 78] on div "Bio Bio" at bounding box center [640, 86] width 83 height 17
